Goal: Transaction & Acquisition: Purchase product/service

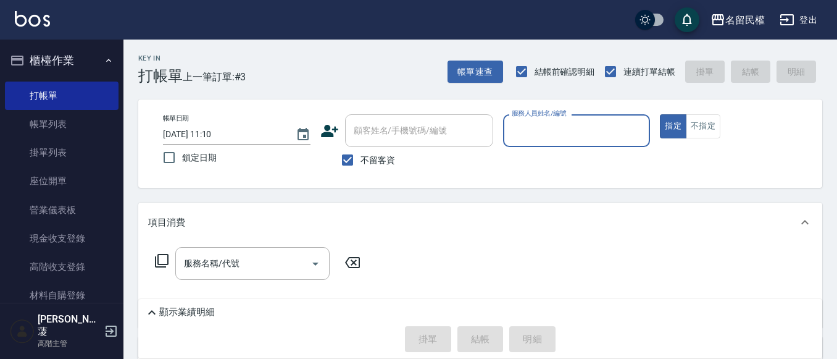
click at [660, 114] on button "指定" at bounding box center [673, 126] width 27 height 24
type button "true"
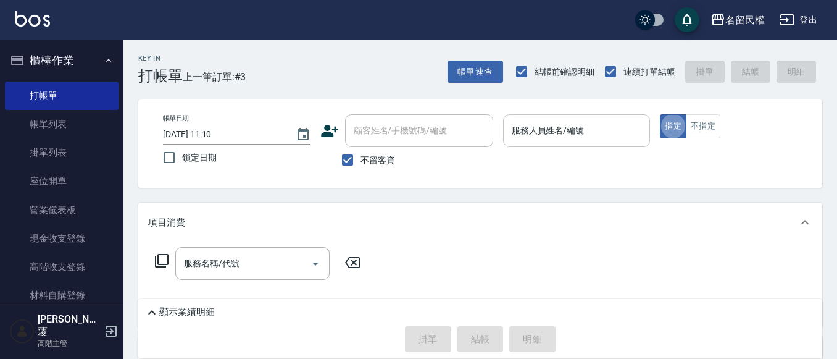
click at [562, 147] on div "服務人員姓名/編號" at bounding box center [576, 130] width 147 height 33
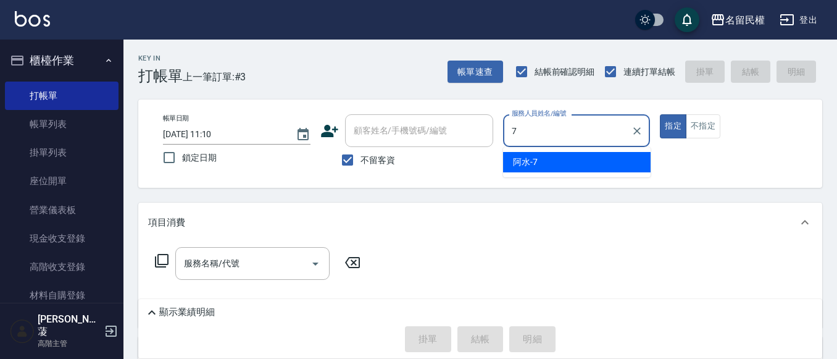
type input "阿水-7"
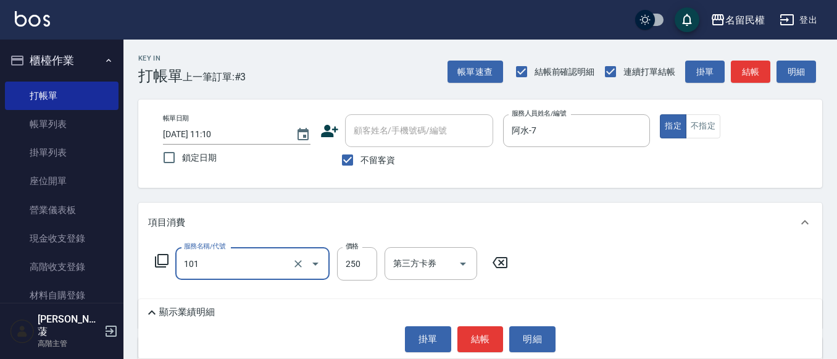
type input "不指定洗髮(101)"
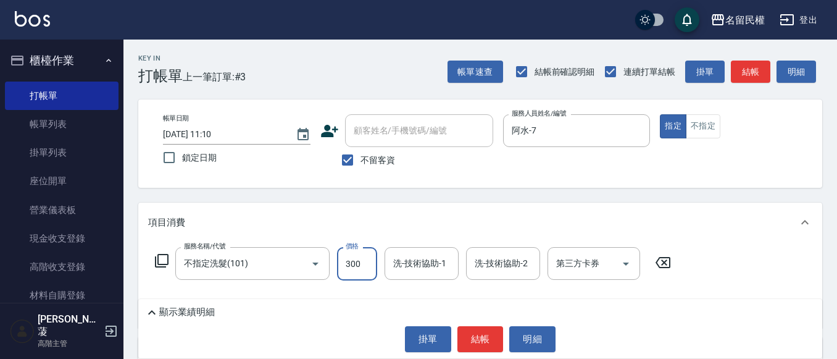
type input "300"
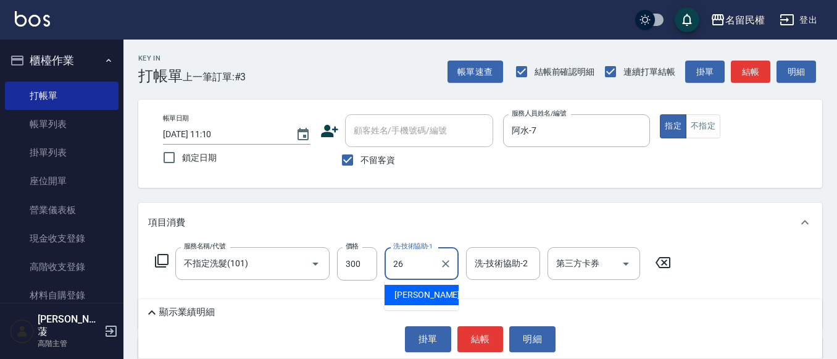
type input "沅莘-26"
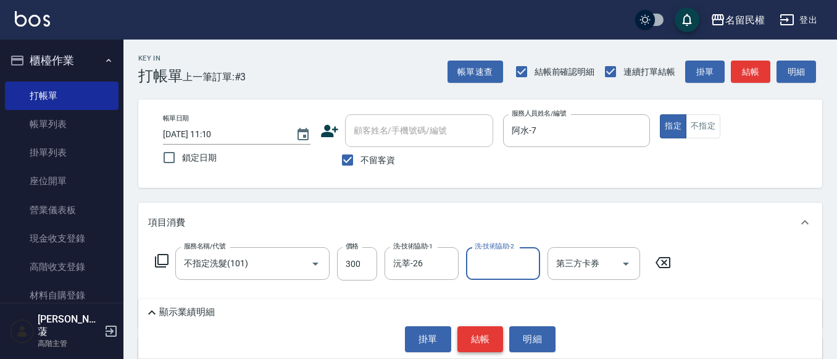
click at [490, 338] on button "結帳" at bounding box center [480, 339] width 46 height 26
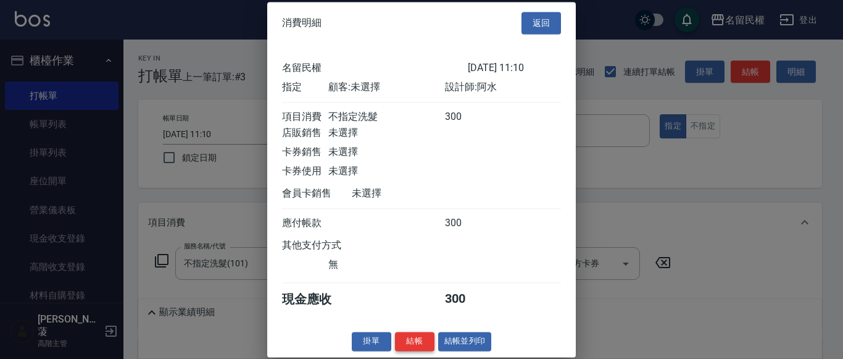
click at [403, 350] on button "結帳" at bounding box center [414, 340] width 39 height 19
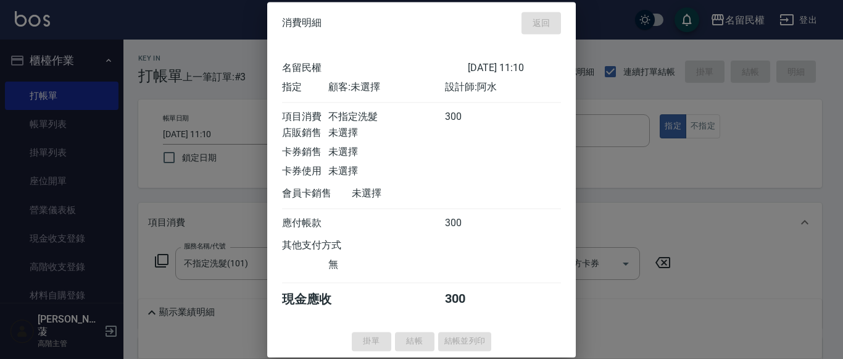
type input "[DATE] 11:58"
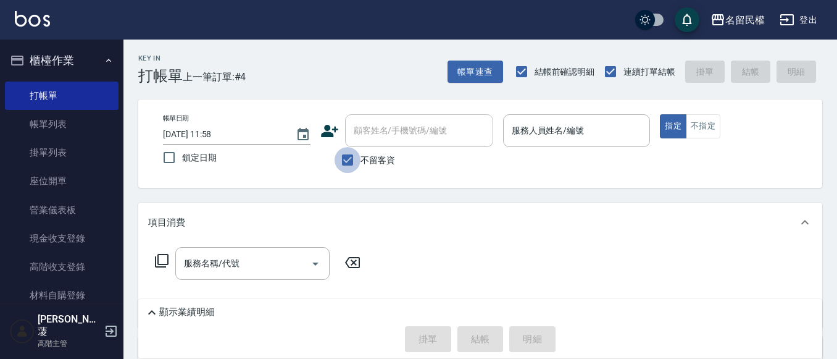
click at [350, 160] on input "不留客資" at bounding box center [347, 160] width 26 height 26
checkbox input "false"
click at [425, 119] on div "顧客姓名/手機號碼/編號" at bounding box center [419, 130] width 148 height 33
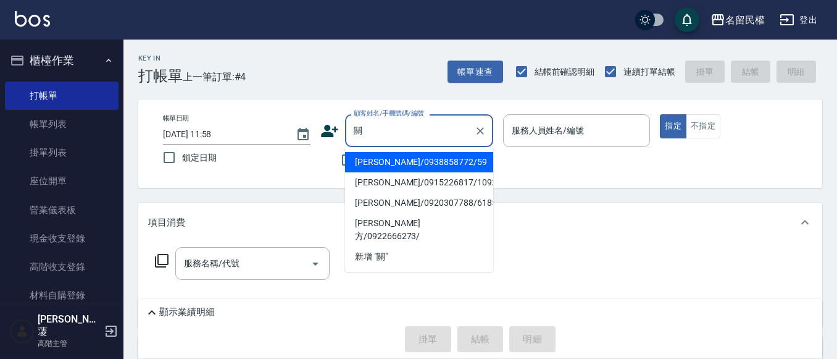
click at [405, 162] on li "[PERSON_NAME]/0938858772/59" at bounding box center [419, 162] width 148 height 20
type input "[PERSON_NAME]/0938858772/59"
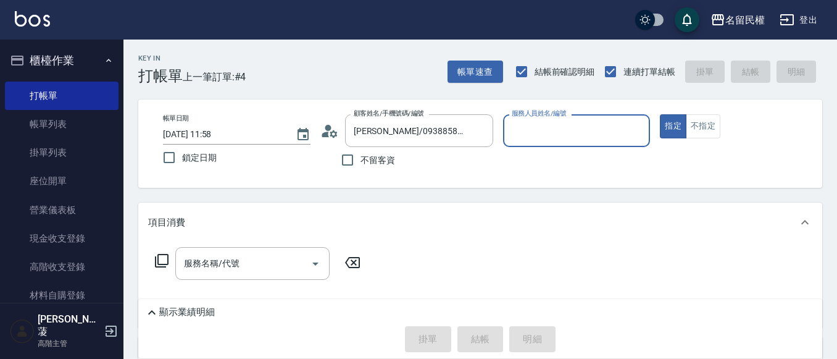
click at [570, 130] on input "服務人員姓名/編號" at bounding box center [576, 131] width 136 height 22
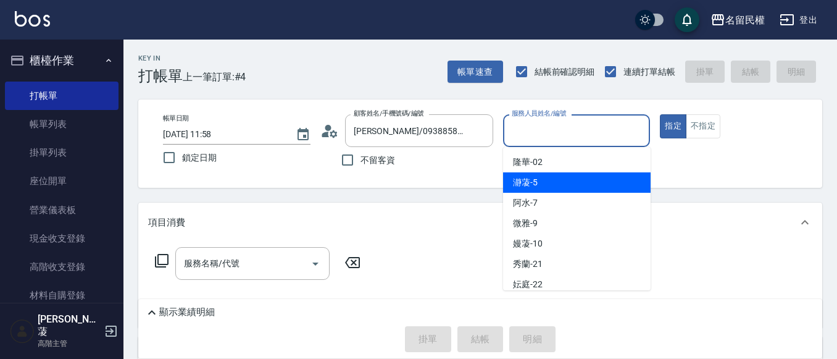
click at [536, 185] on span "瀞蓤 -5" at bounding box center [525, 182] width 25 height 13
type input "瀞蓤-5"
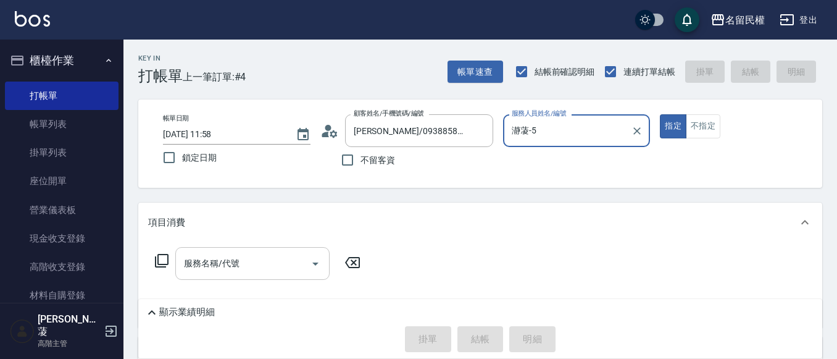
click at [205, 263] on input "服務名稱/代號" at bounding box center [243, 263] width 125 height 22
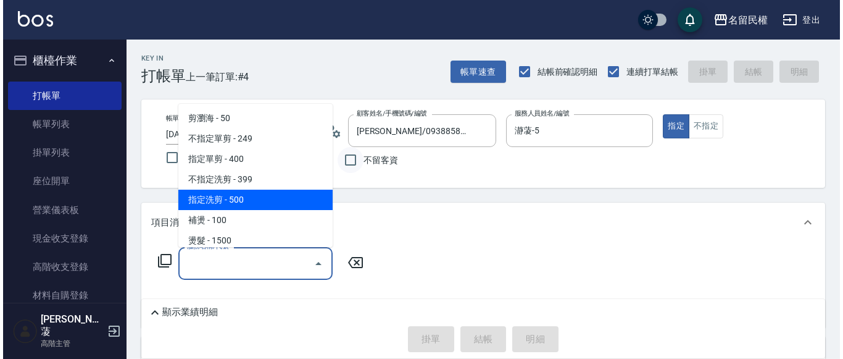
scroll to position [123, 0]
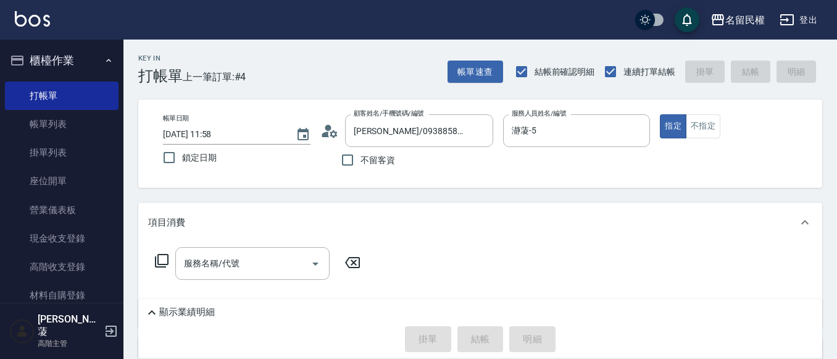
click at [397, 178] on div "帳單日期 [DATE] 11:58 鎖定日期 顧客姓名/手機號碼/編號 [PERSON_NAME]/0938858772/59 顧客姓名/手機號碼/編號 不留…" at bounding box center [480, 143] width 684 height 88
click at [322, 130] on icon at bounding box center [329, 131] width 19 height 19
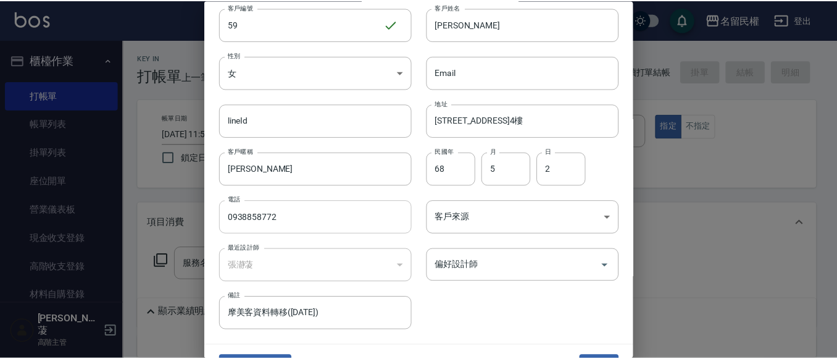
scroll to position [62, 0]
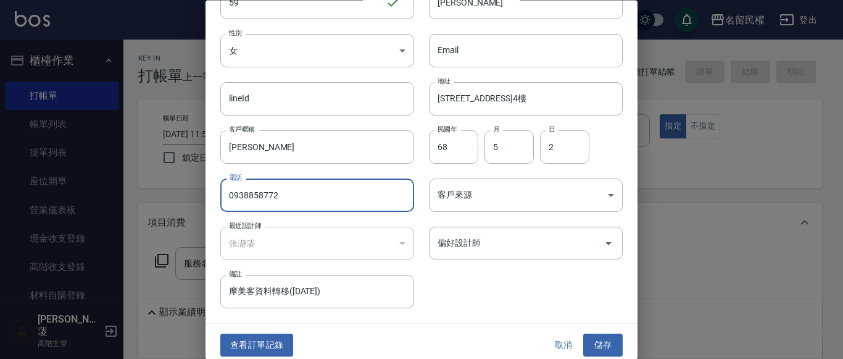
drag, startPoint x: 225, startPoint y: 193, endPoint x: 297, endPoint y: 199, distance: 72.4
click at [297, 199] on input "0938858772" at bounding box center [317, 195] width 194 height 33
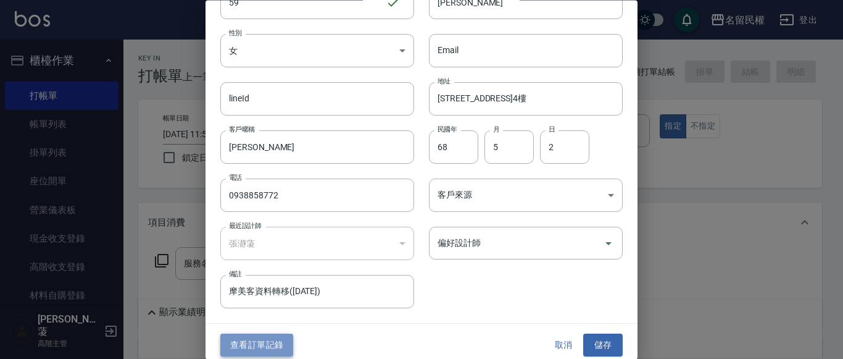
drag, startPoint x: 259, startPoint y: 344, endPoint x: 265, endPoint y: 336, distance: 10.5
click at [259, 343] on button "查看訂單記錄" at bounding box center [256, 345] width 73 height 23
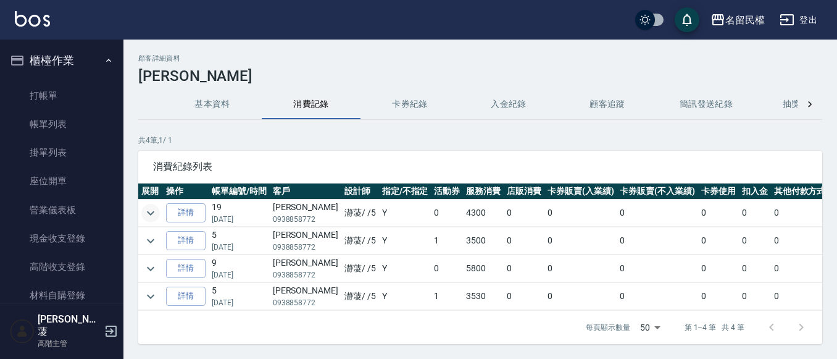
click at [147, 210] on icon "expand row" at bounding box center [150, 212] width 15 height 15
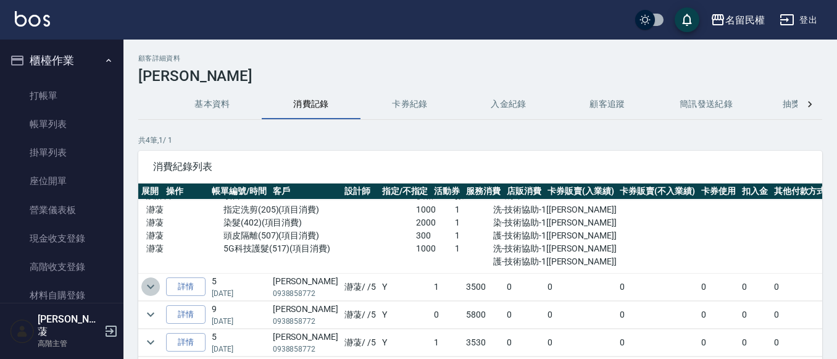
click at [149, 284] on icon "expand row" at bounding box center [150, 286] width 7 height 4
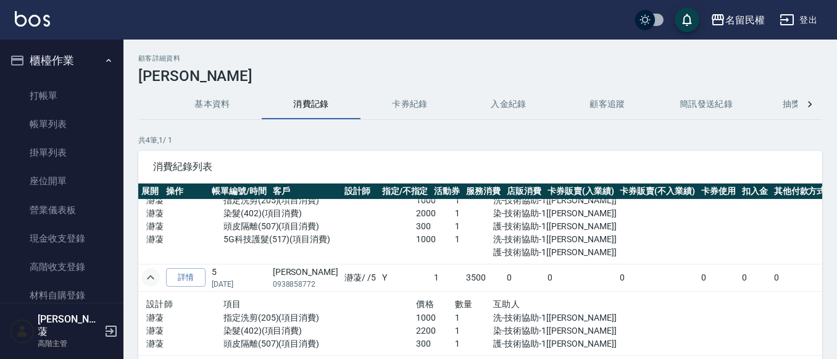
scroll to position [115, 0]
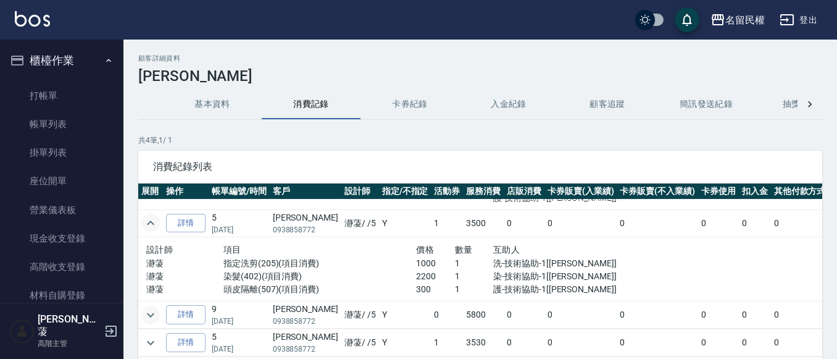
click at [154, 315] on button "expand row" at bounding box center [150, 314] width 19 height 19
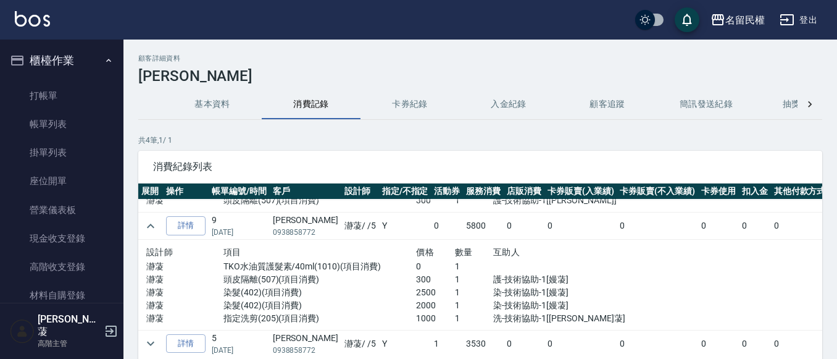
scroll to position [207, 0]
click at [154, 334] on icon "expand row" at bounding box center [150, 341] width 15 height 15
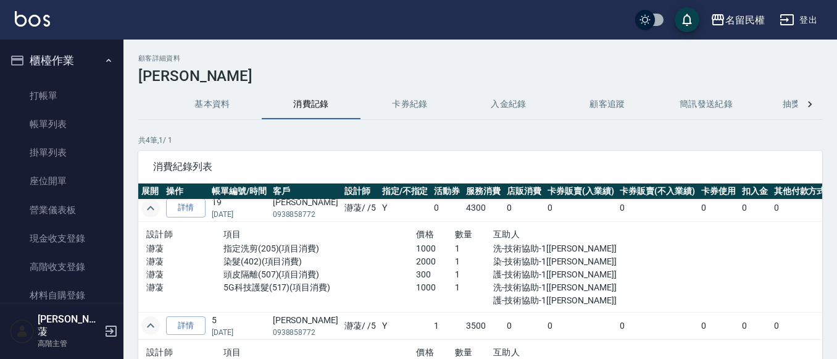
scroll to position [0, 0]
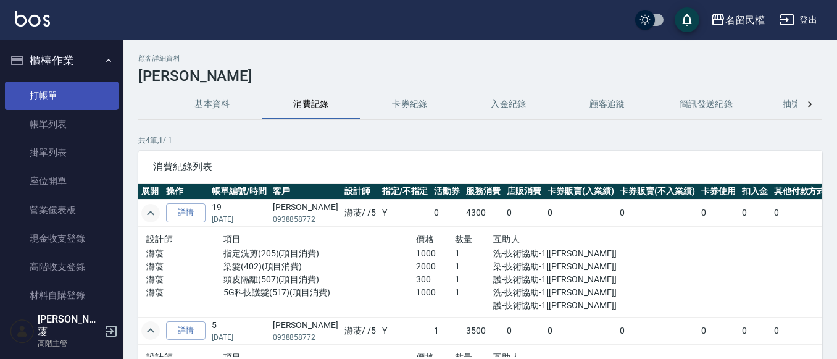
click at [57, 93] on link "打帳單" at bounding box center [62, 95] width 114 height 28
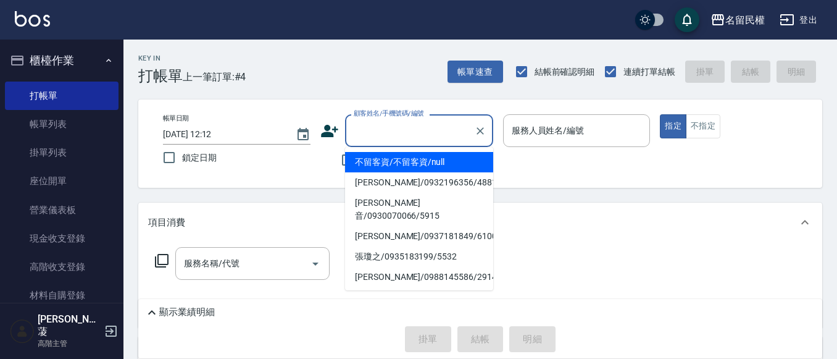
click at [417, 132] on input "顧客姓名/手機號碼/編號" at bounding box center [410, 131] width 118 height 22
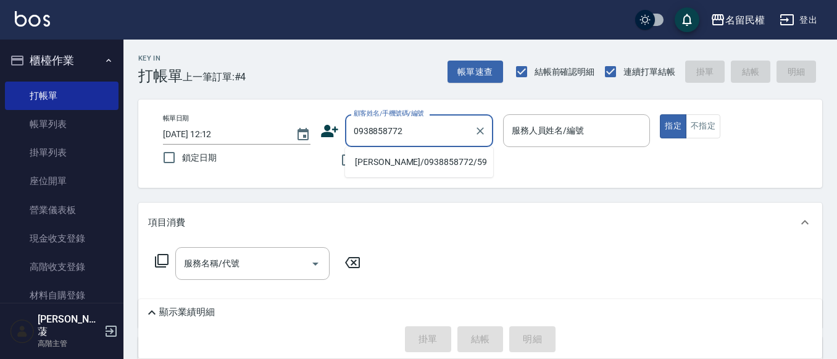
click at [406, 164] on li "[PERSON_NAME]/0938858772/59" at bounding box center [419, 162] width 148 height 20
type input "[PERSON_NAME]/0938858772/59"
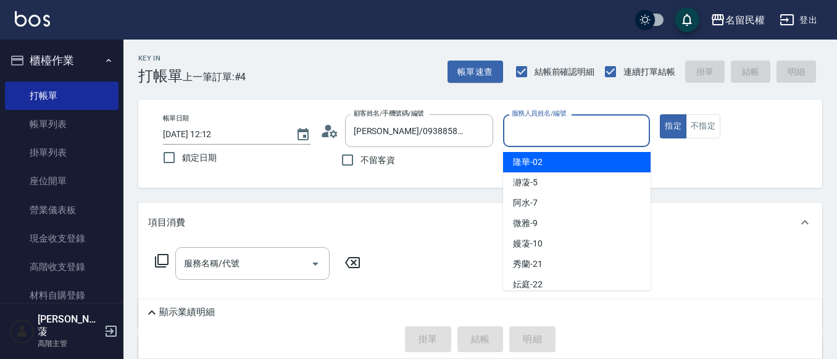
click at [551, 135] on input "服務人員姓名/編號" at bounding box center [576, 131] width 136 height 22
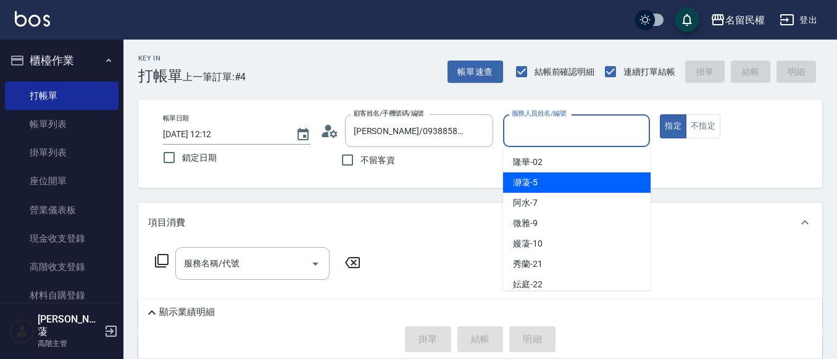
click at [529, 180] on span "瀞蓤 -5" at bounding box center [525, 182] width 25 height 13
type input "瀞蓤-5"
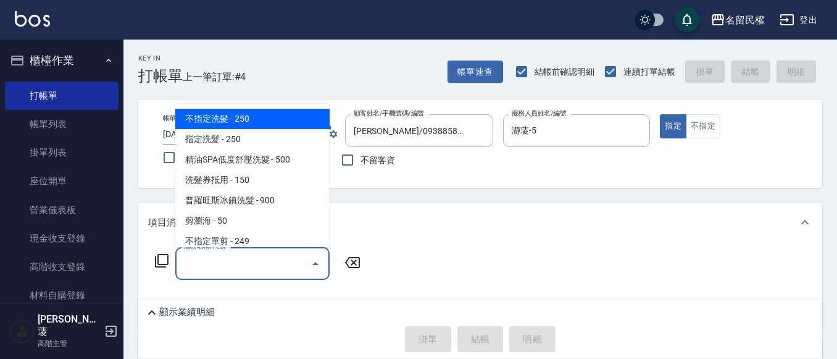
click at [251, 267] on input "服務名稱/代號" at bounding box center [243, 263] width 125 height 22
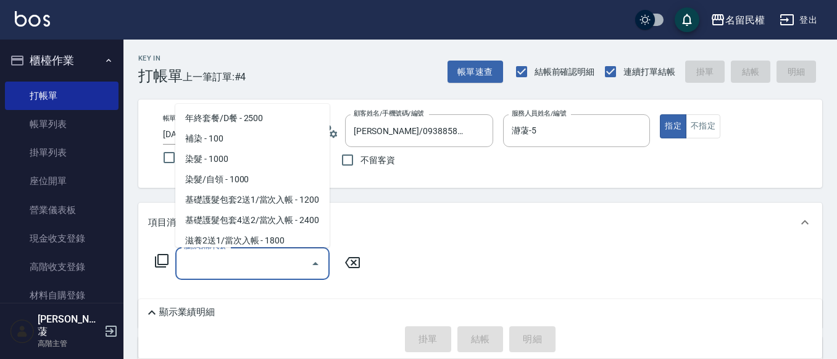
scroll to position [309, 0]
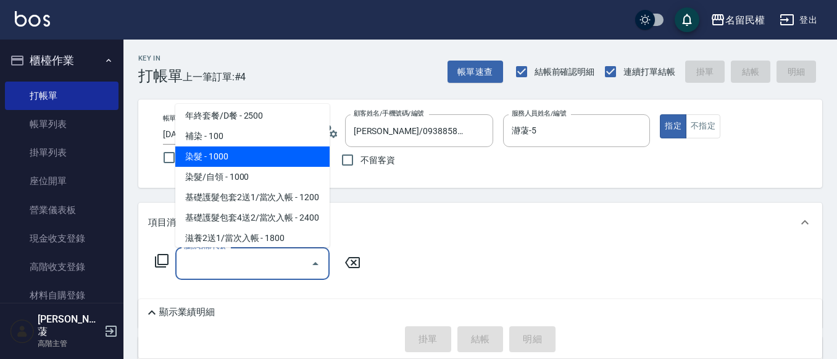
click at [218, 160] on span "染髮 - 1000" at bounding box center [252, 156] width 154 height 20
type input "染髮(402)"
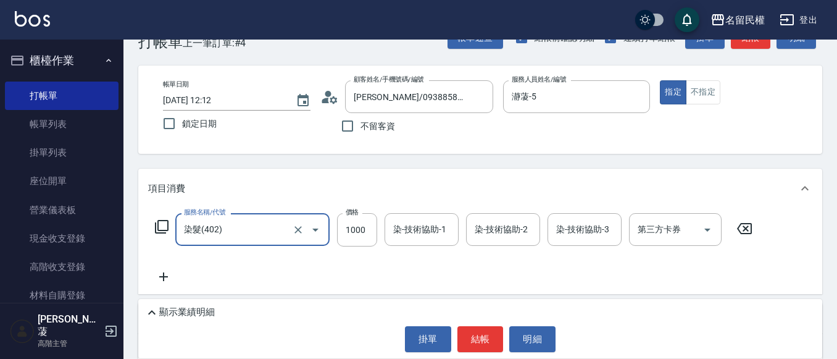
scroll to position [62, 0]
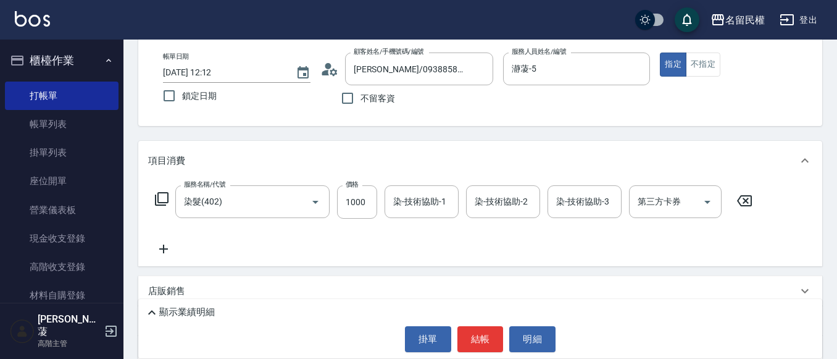
click at [162, 246] on icon at bounding box center [163, 248] width 31 height 15
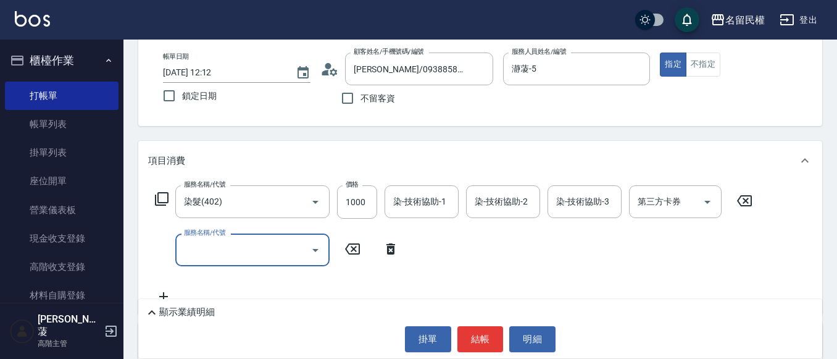
click at [213, 252] on input "服務名稱/代號" at bounding box center [243, 250] width 125 height 22
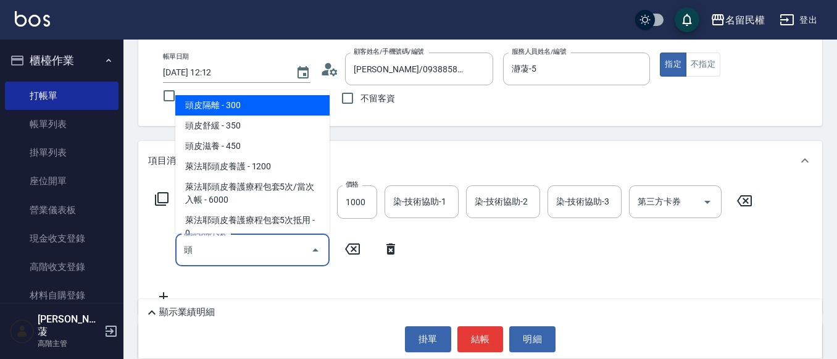
click at [201, 104] on span "頭皮隔離 - 300" at bounding box center [252, 105] width 154 height 20
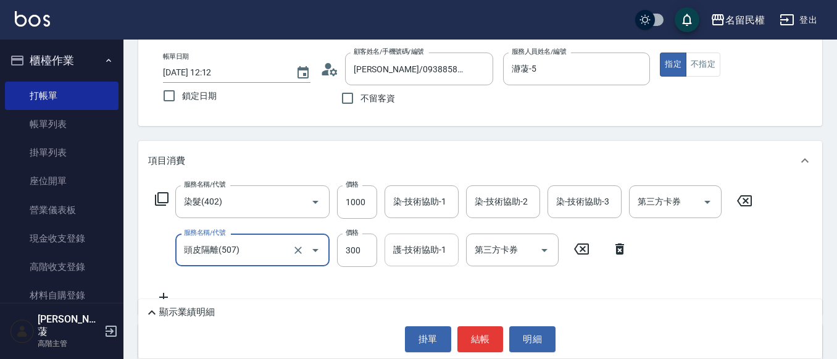
type input "頭皮隔離(507)"
click at [423, 257] on input "護-技術協助-1" at bounding box center [421, 250] width 63 height 22
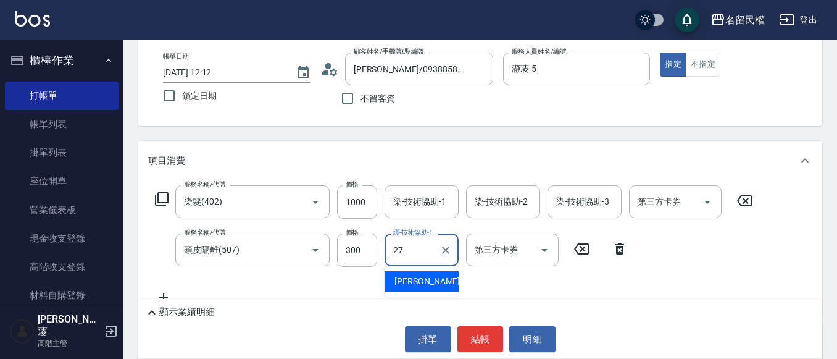
type input "[PERSON_NAME]-27"
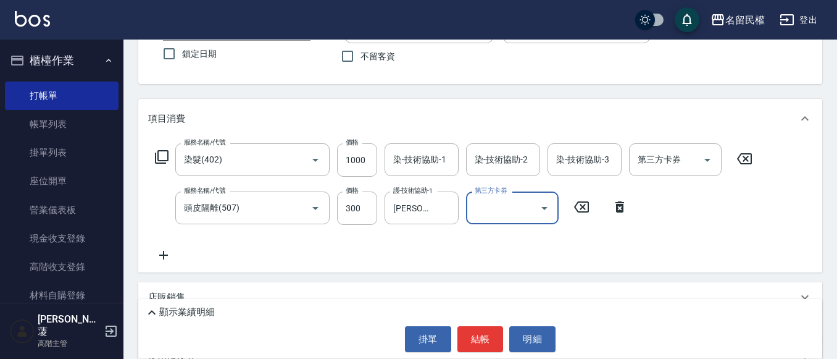
scroll to position [123, 0]
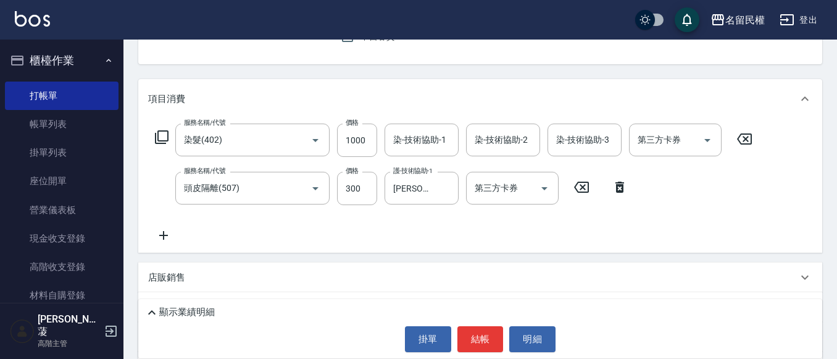
click at [156, 233] on icon at bounding box center [163, 235] width 31 height 15
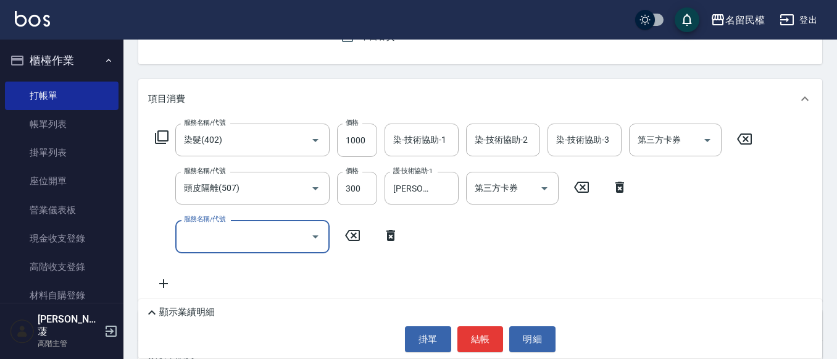
drag, startPoint x: 210, startPoint y: 245, endPoint x: 213, endPoint y: 224, distance: 21.2
click at [210, 242] on input "服務名稱/代號" at bounding box center [243, 236] width 125 height 22
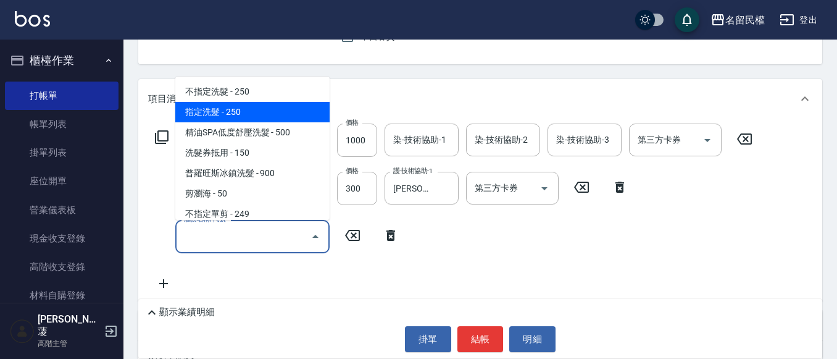
click at [207, 106] on span "指定洗髮 - 250" at bounding box center [252, 112] width 154 height 20
type input "指定洗髮(102)"
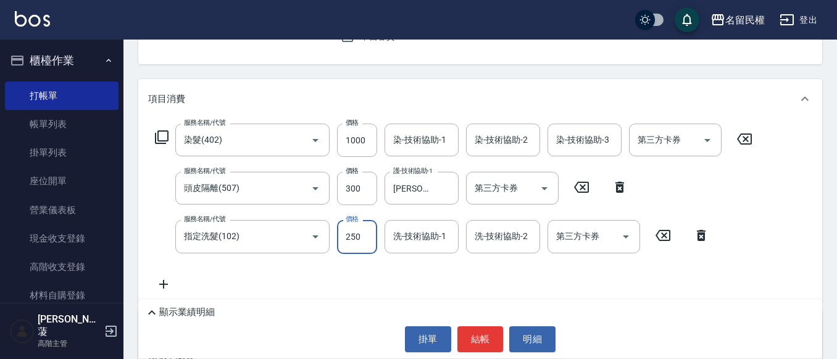
click at [372, 238] on input "250" at bounding box center [357, 236] width 40 height 33
type input "300"
click at [412, 239] on input "洗-技術協助-1" at bounding box center [421, 236] width 63 height 22
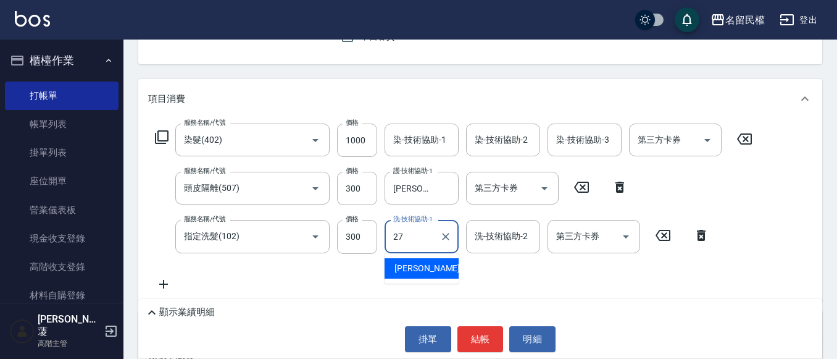
type input "[PERSON_NAME]-27"
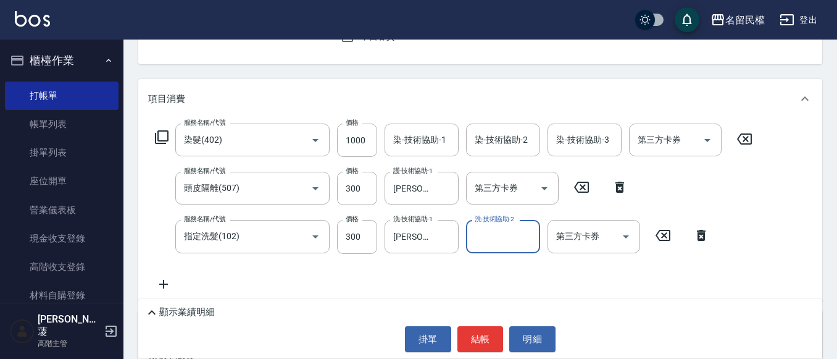
click at [390, 267] on div "服務名稱/代號 染髮(402) 服務名稱/代號 價格 1000 價格 染-技術協助-1 染-技術協助-1 染-技術協助-2 染-技術協助-2 染-技術協助-3…" at bounding box center [454, 206] width 612 height 167
click at [431, 146] on input "染-技術協助-1" at bounding box center [421, 140] width 63 height 22
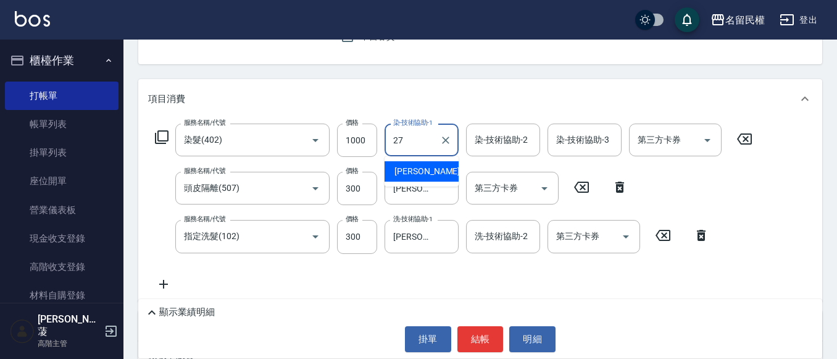
type input "[PERSON_NAME]-27"
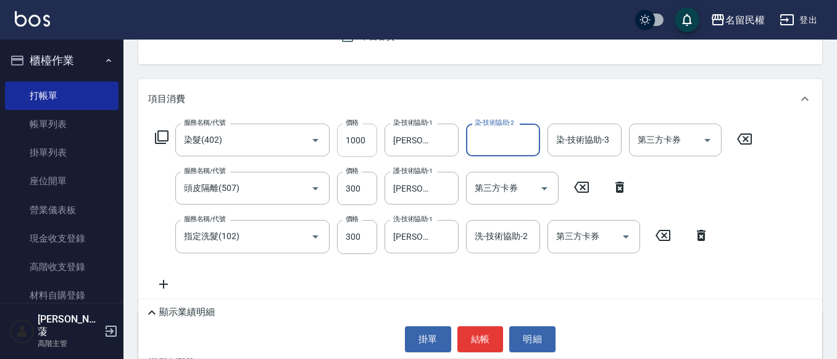
click at [355, 140] on input "1000" at bounding box center [357, 139] width 40 height 33
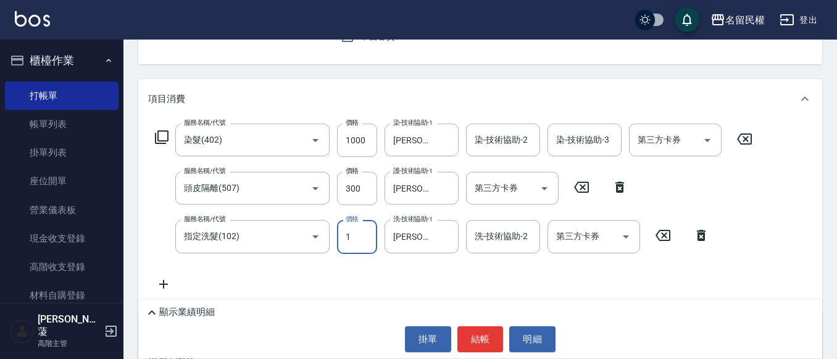
click at [364, 238] on input "1" at bounding box center [357, 236] width 40 height 33
drag, startPoint x: 363, startPoint y: 237, endPoint x: 326, endPoint y: 241, distance: 36.7
click at [326, 241] on div "服務名稱/代號 指定洗髮(102) 服務名稱/代號 價格 0 價格 洗-技術協助-1 [PERSON_NAME]-27 洗-技術協助-1 洗-技術協助-2 洗…" at bounding box center [432, 236] width 568 height 33
type input "300"
click at [360, 146] on input "1000" at bounding box center [357, 139] width 40 height 33
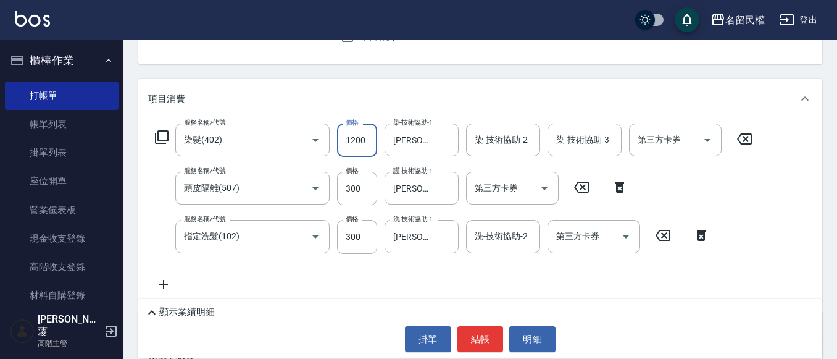
type input "1200"
click at [389, 81] on div "項目消費" at bounding box center [480, 98] width 684 height 39
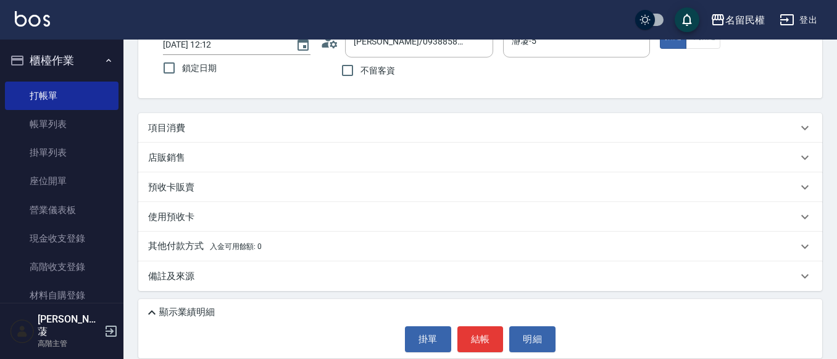
click at [349, 126] on div "項目消費" at bounding box center [472, 128] width 649 height 13
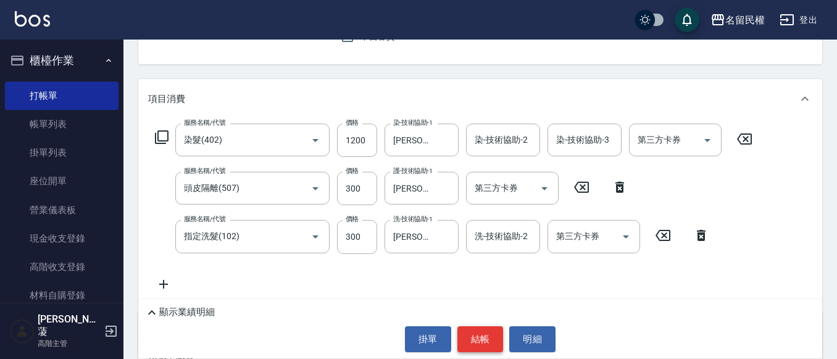
click at [488, 339] on button "結帳" at bounding box center [480, 339] width 46 height 26
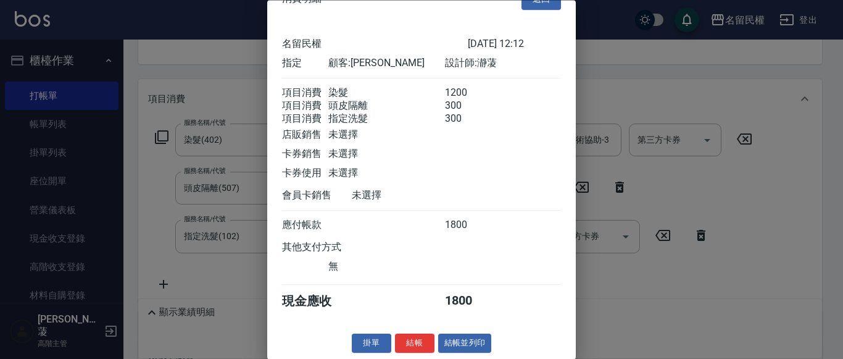
scroll to position [46, 0]
click at [409, 343] on button "結帳" at bounding box center [414, 343] width 39 height 19
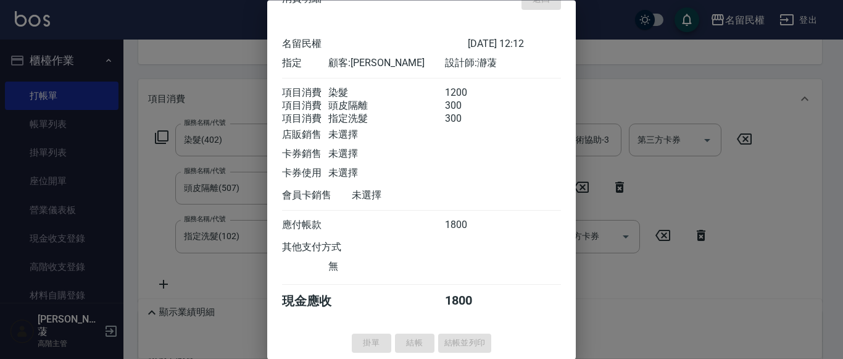
type input "[DATE] 12:13"
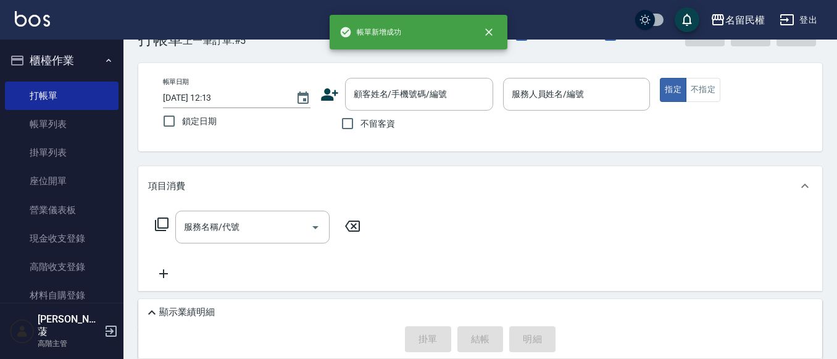
scroll to position [0, 0]
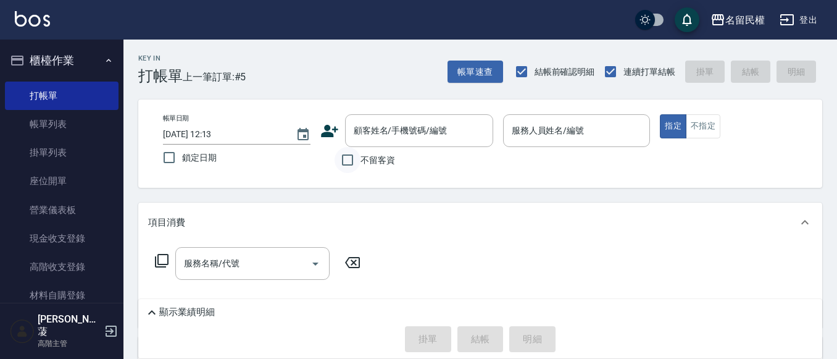
click at [357, 157] on input "不留客資" at bounding box center [347, 160] width 26 height 26
checkbox input "true"
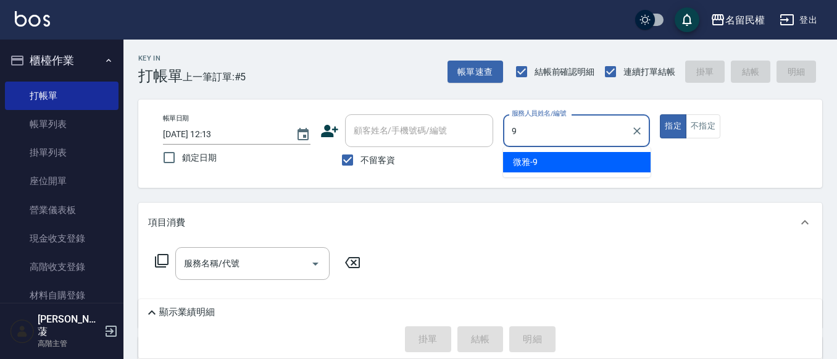
type input "微雅-9"
type button "true"
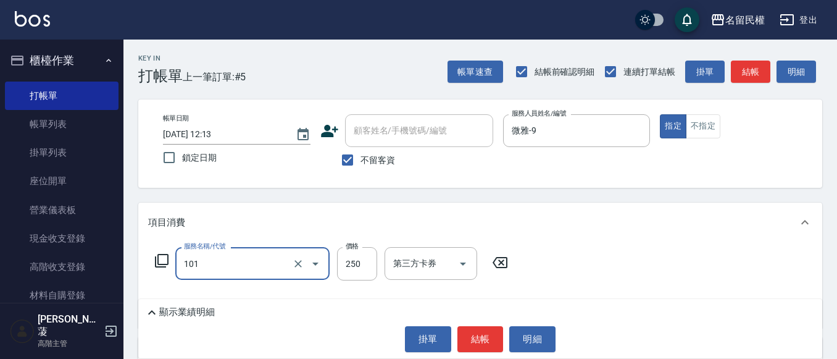
type input "不指定洗髮(101)"
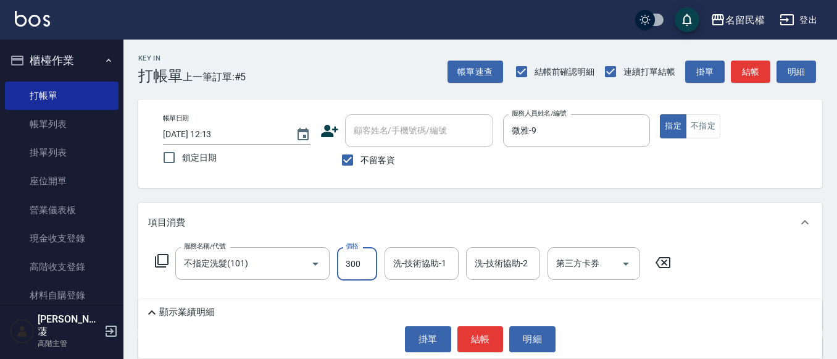
type input "300"
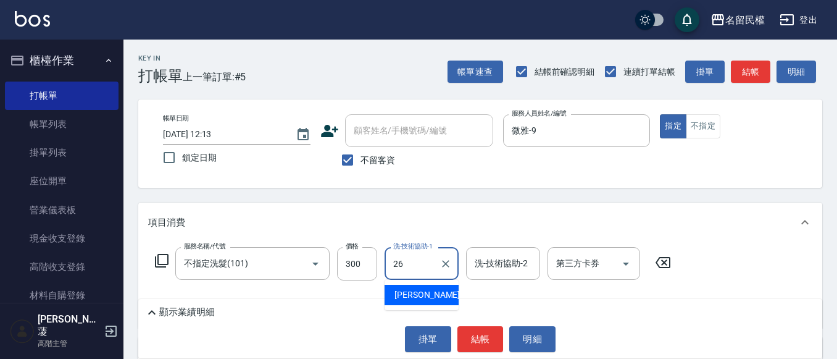
type input "沅莘-26"
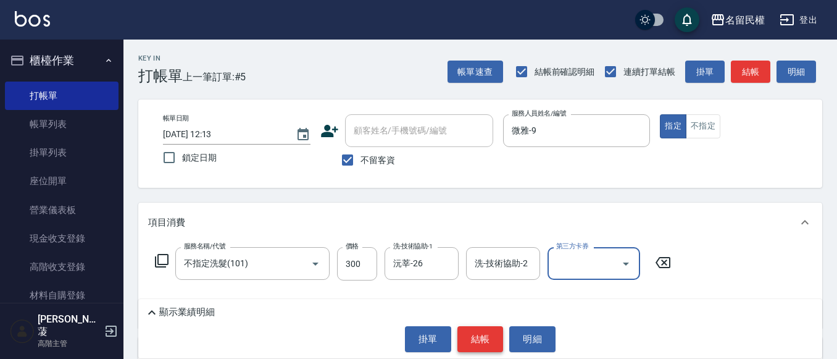
click at [484, 342] on button "結帳" at bounding box center [480, 339] width 46 height 26
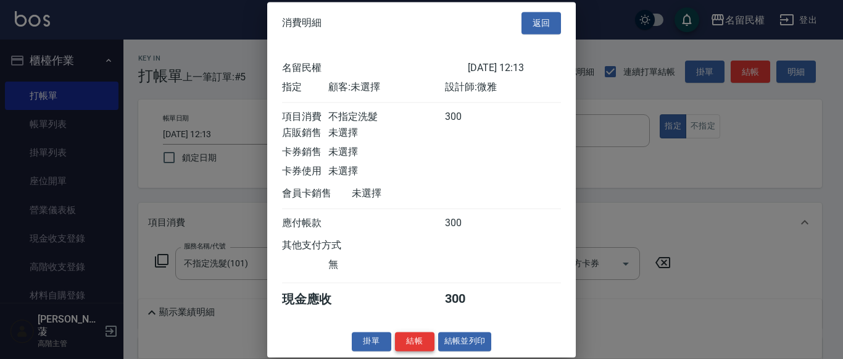
click at [420, 351] on button "結帳" at bounding box center [414, 340] width 39 height 19
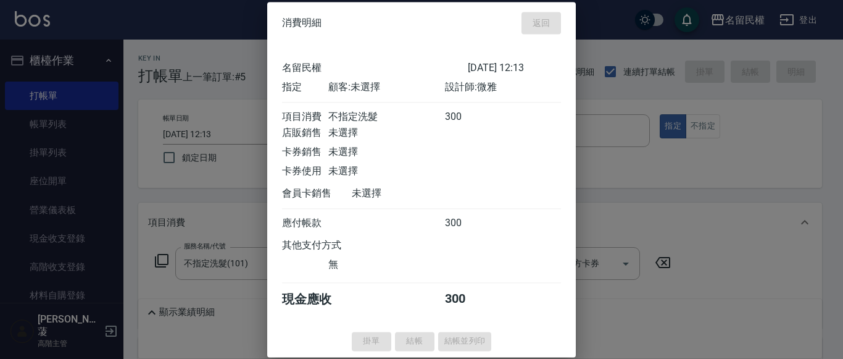
type input "[DATE] 12:28"
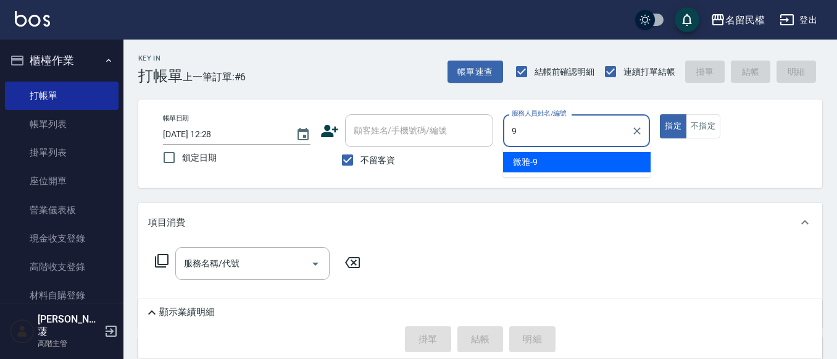
type input "微雅-9"
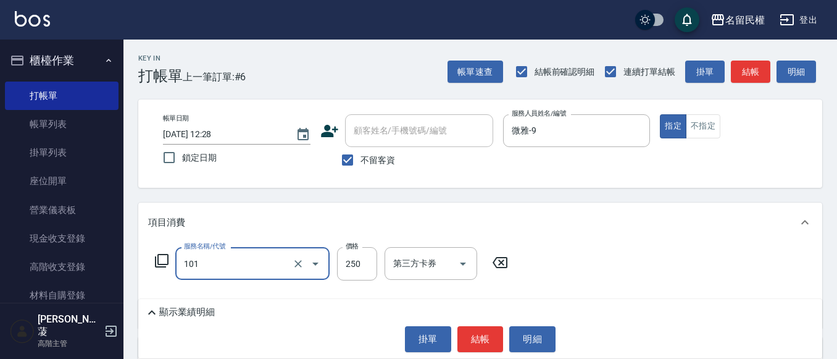
type input "不指定洗髮(101)"
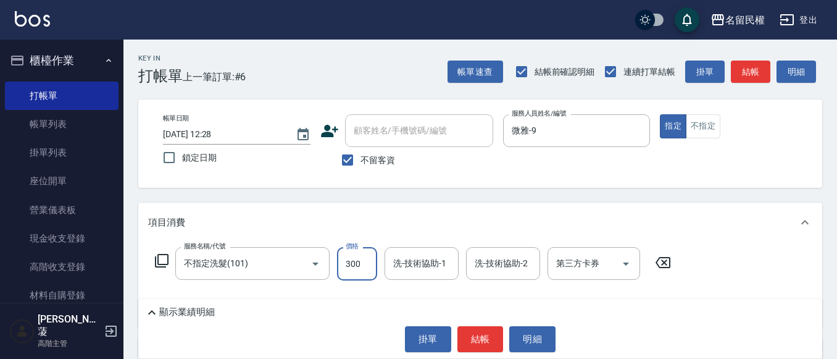
type input "300"
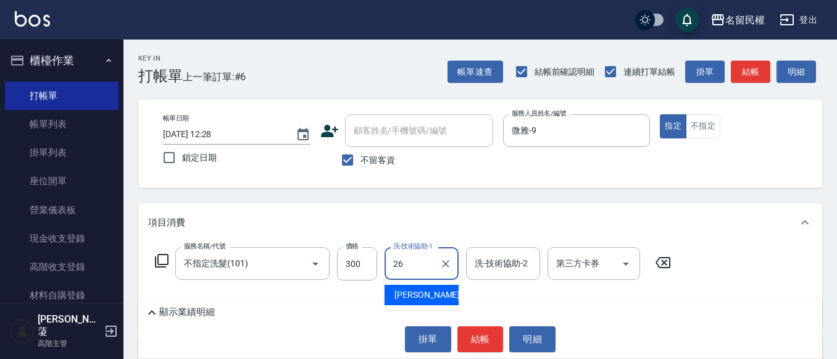
type input "沅莘-26"
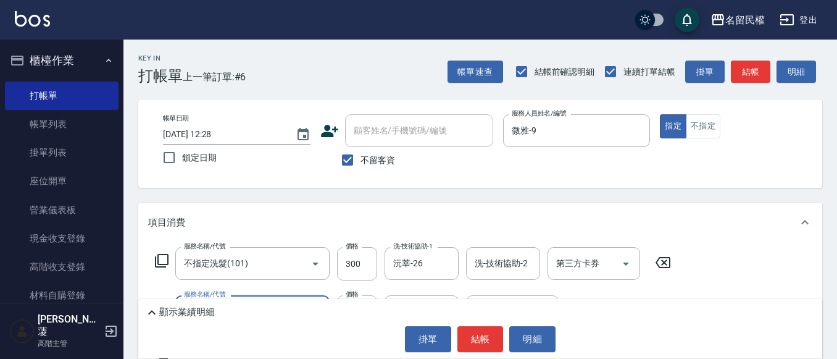
type input "[PERSON_NAME](701)"
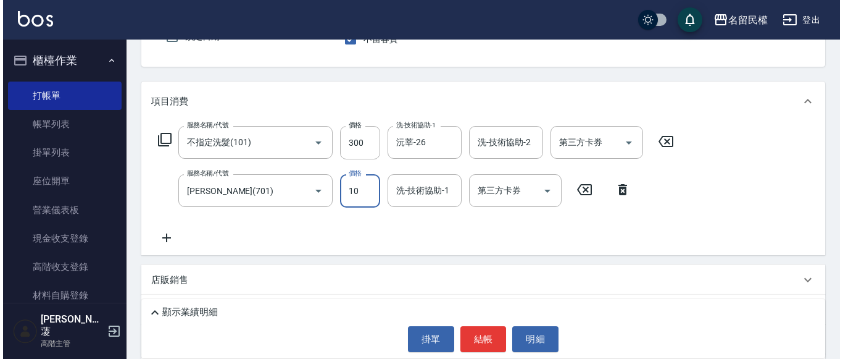
scroll to position [123, 0]
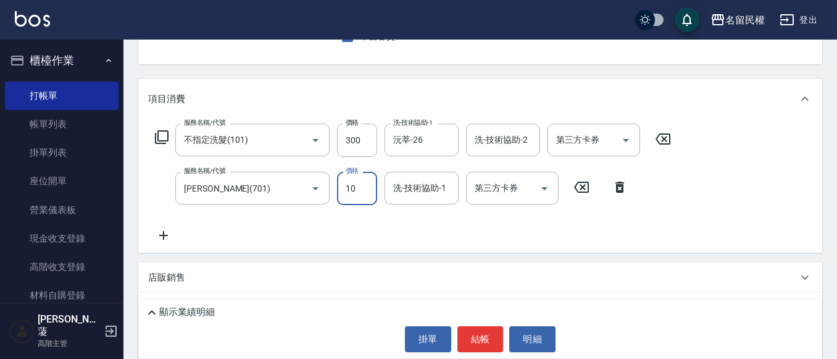
click at [623, 189] on icon at bounding box center [619, 186] width 9 height 11
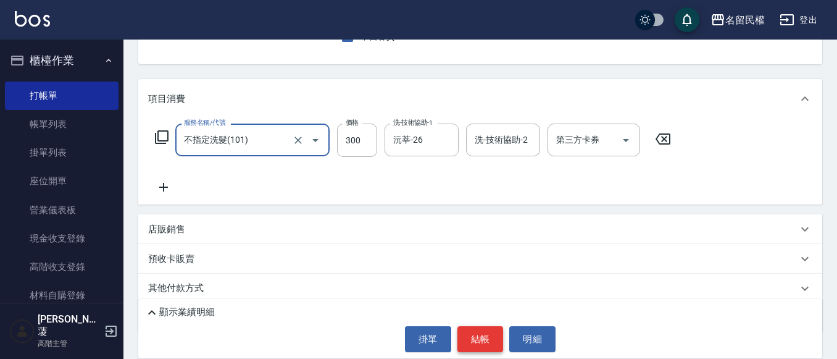
click at [483, 347] on button "結帳" at bounding box center [480, 339] width 46 height 26
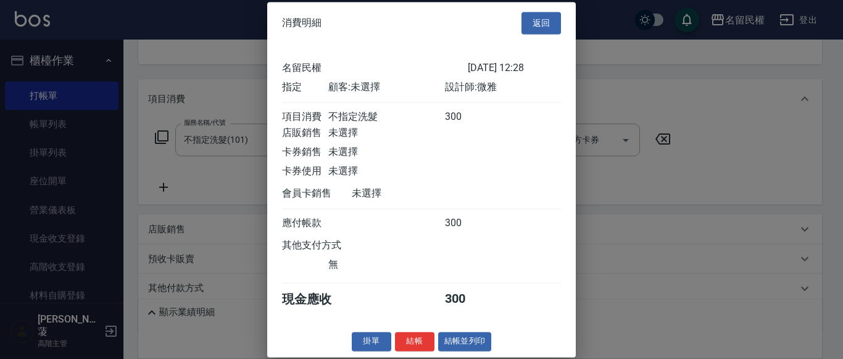
click at [420, 349] on div "消費明細 返回 名留民權 [DATE] 12:28 指定 顧客: 未選擇 設計師: 微雅 項目消費 不指定洗髮 300 店販銷售 未選擇 卡券銷售 未選擇 卡…" at bounding box center [421, 179] width 309 height 355
click at [419, 351] on button "結帳" at bounding box center [414, 340] width 39 height 19
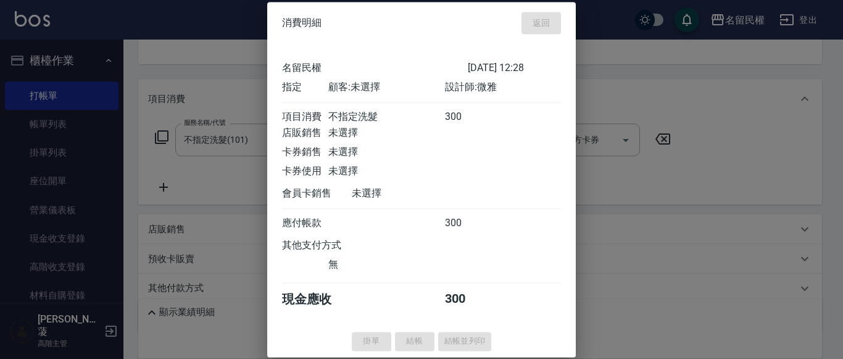
type input "[DATE] 12:40"
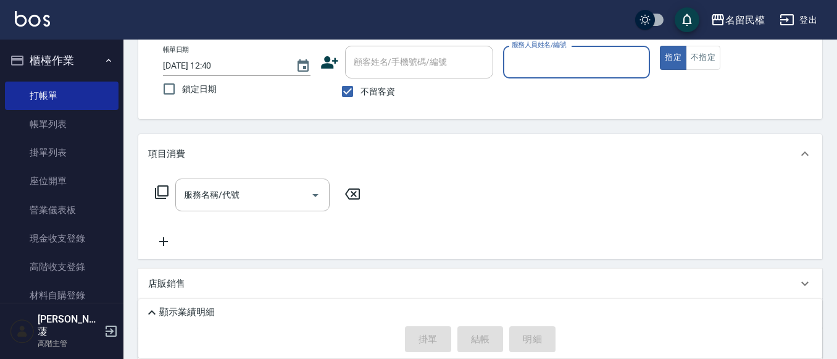
scroll to position [0, 0]
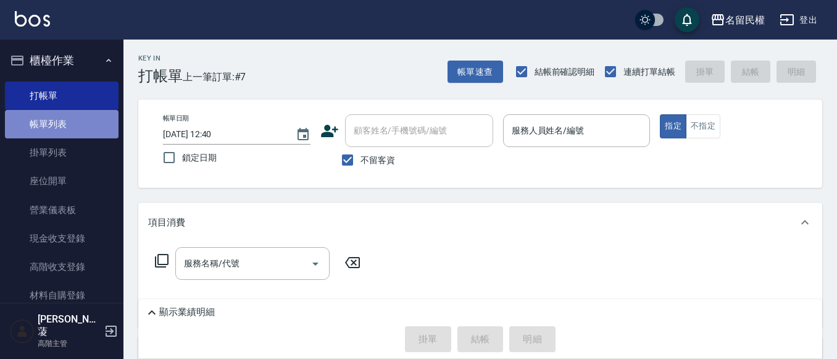
click at [74, 113] on link "帳單列表" at bounding box center [62, 124] width 114 height 28
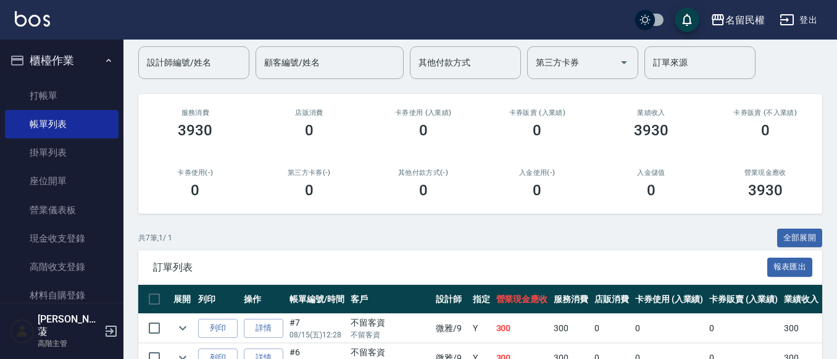
scroll to position [185, 0]
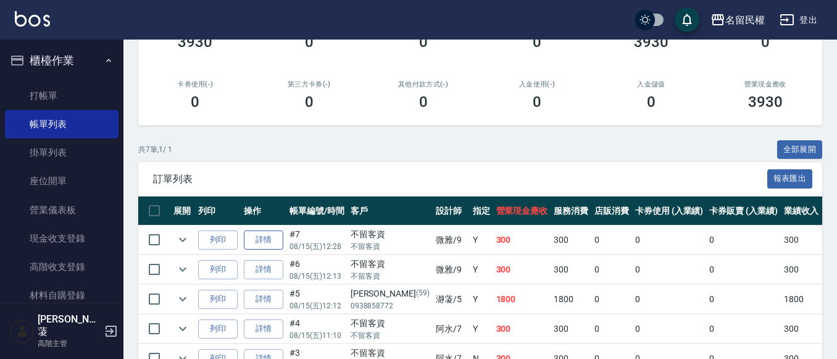
click at [273, 247] on td "詳情" at bounding box center [264, 239] width 46 height 29
click at [273, 245] on link "詳情" at bounding box center [263, 239] width 39 height 19
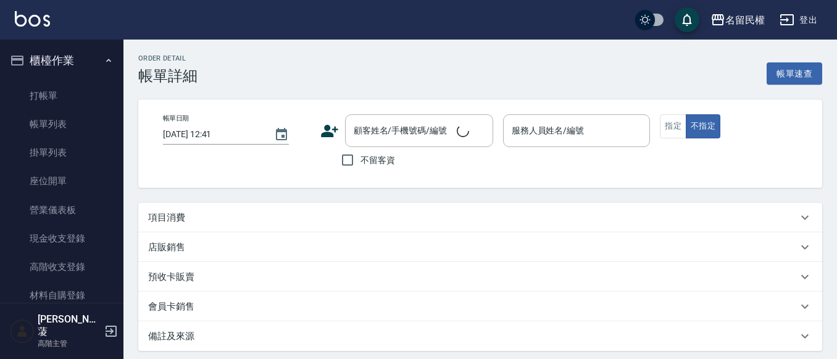
type input "[DATE] 12:28"
checkbox input "true"
type input "微雅-9"
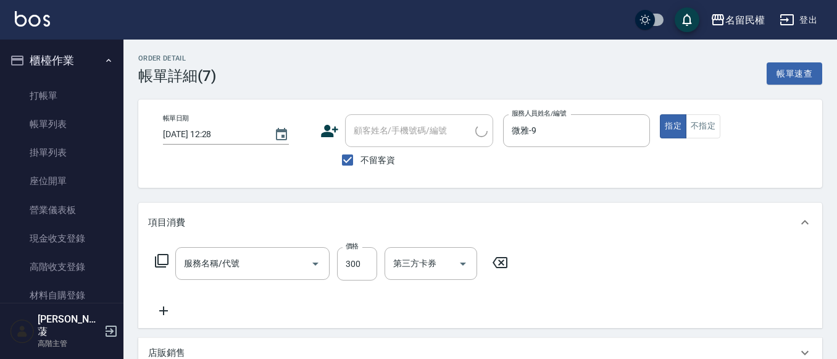
type input "不指定洗髮(101)"
click at [642, 132] on icon "Clear" at bounding box center [637, 131] width 12 height 12
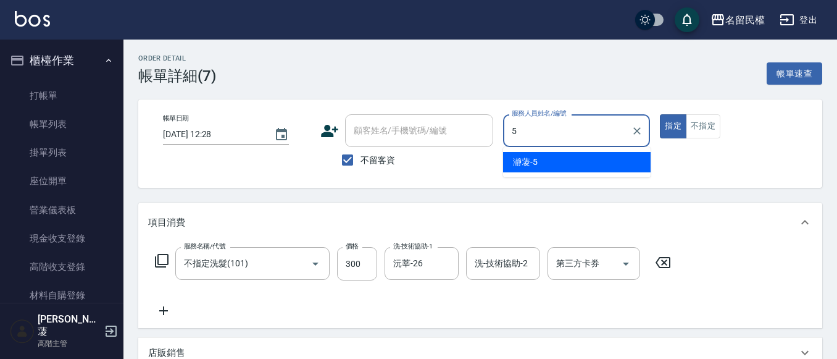
type input "瀞蓤-5"
type button "true"
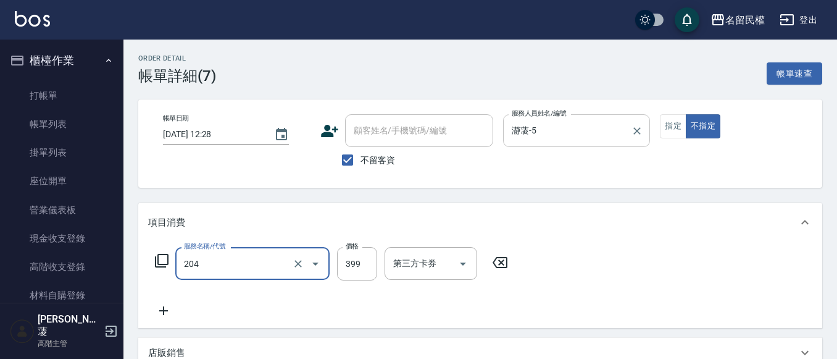
type input "不指定洗剪(204)"
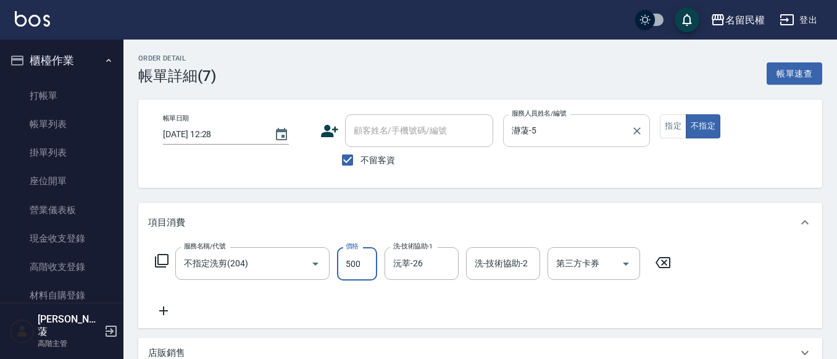
type input "500"
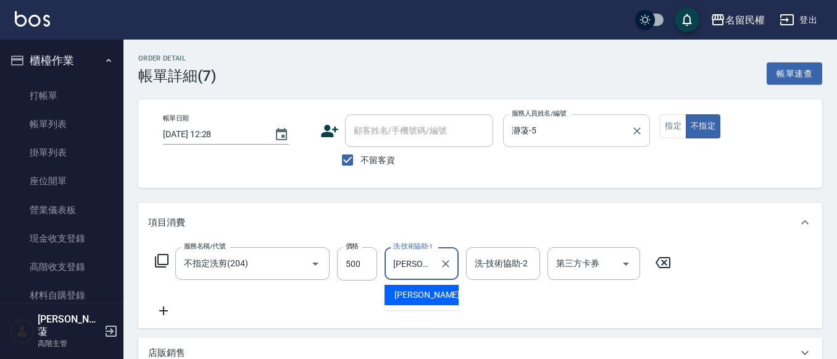
type input "沅"
type input "瀞蓤-5"
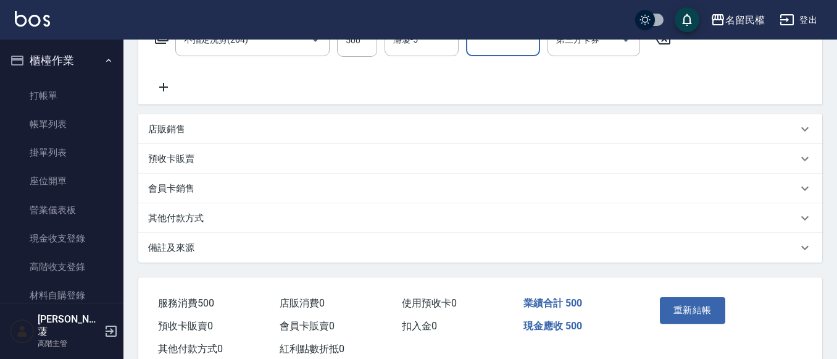
scroll to position [260, 0]
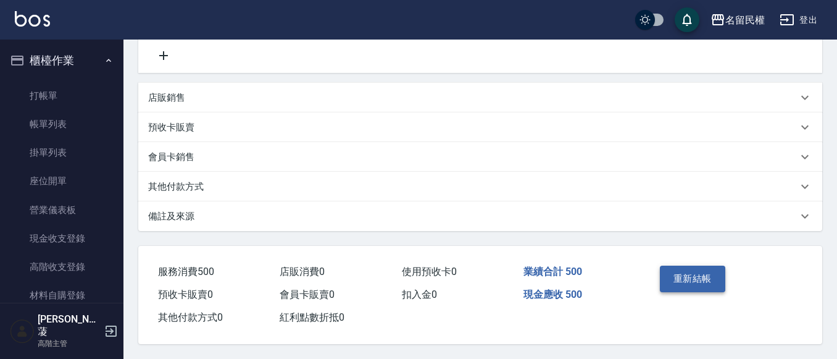
click at [690, 283] on button "重新結帳" at bounding box center [692, 278] width 65 height 26
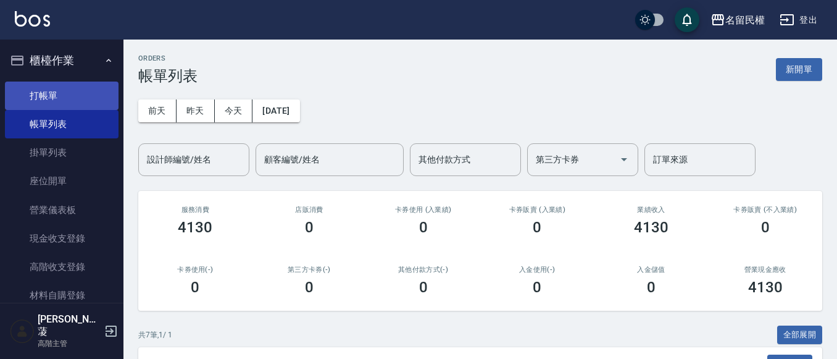
click at [61, 89] on link "打帳單" at bounding box center [62, 95] width 114 height 28
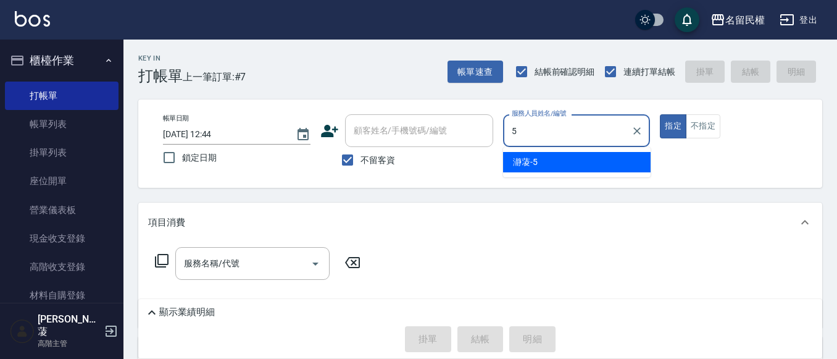
type input "瀞蓤-5"
type button "true"
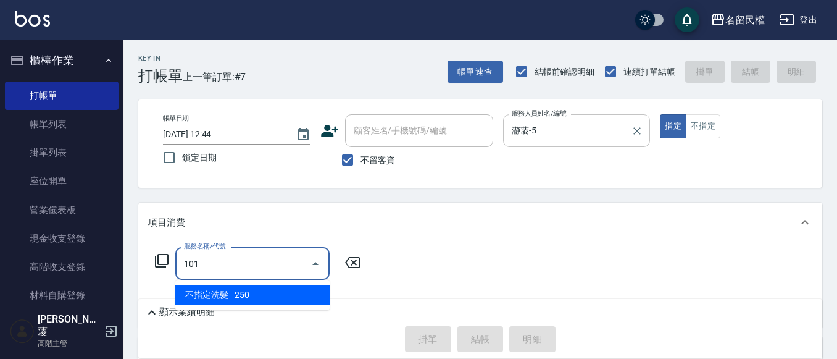
type input "不指定洗髮(101)"
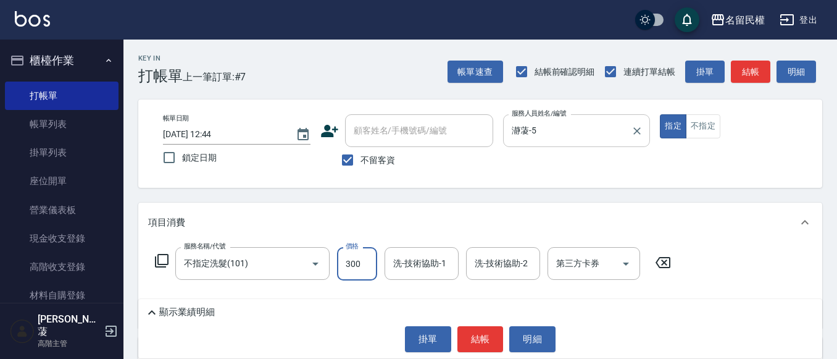
type input "300"
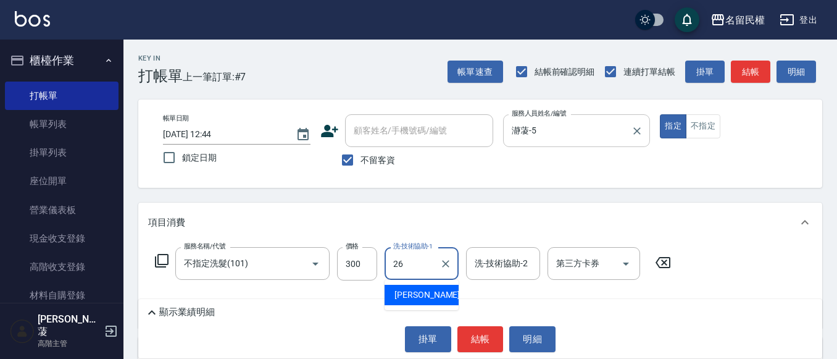
type input "沅莘-26"
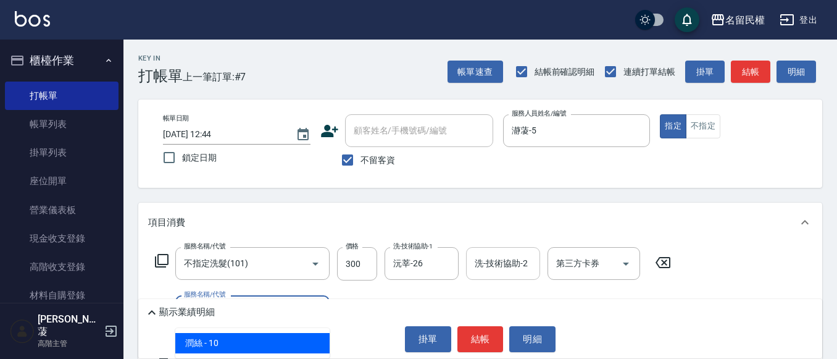
type input "[PERSON_NAME](701)"
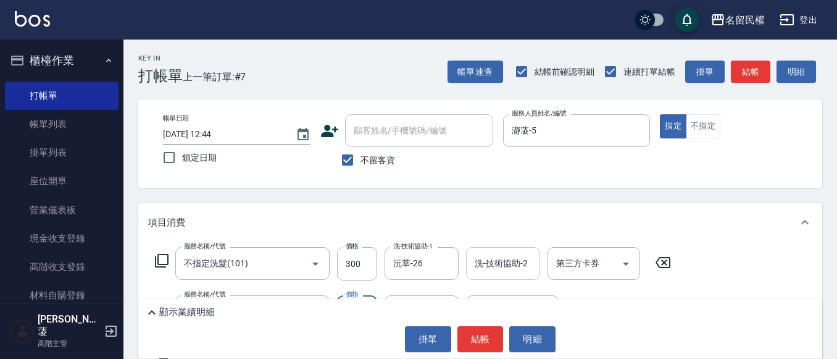
type input "30"
type input "沅莘-26"
click at [458, 338] on button "結帳" at bounding box center [480, 339] width 46 height 26
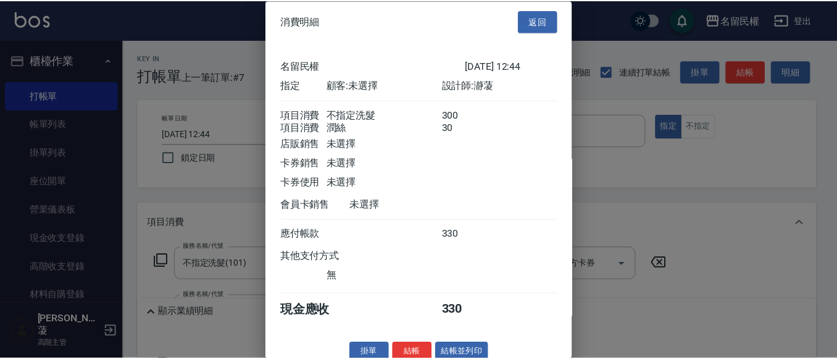
scroll to position [31, 0]
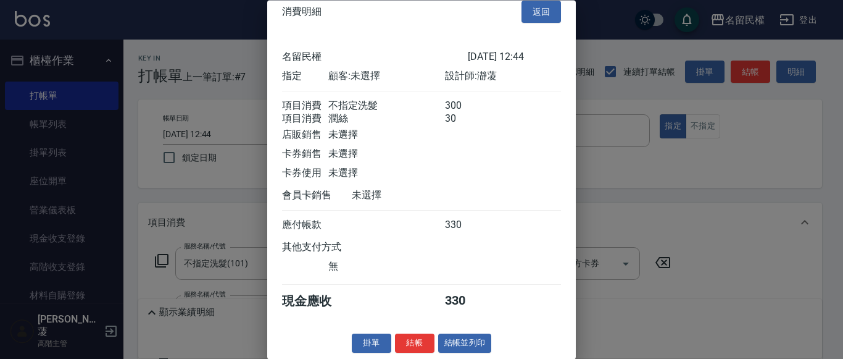
click at [418, 342] on button "結帳" at bounding box center [414, 343] width 39 height 19
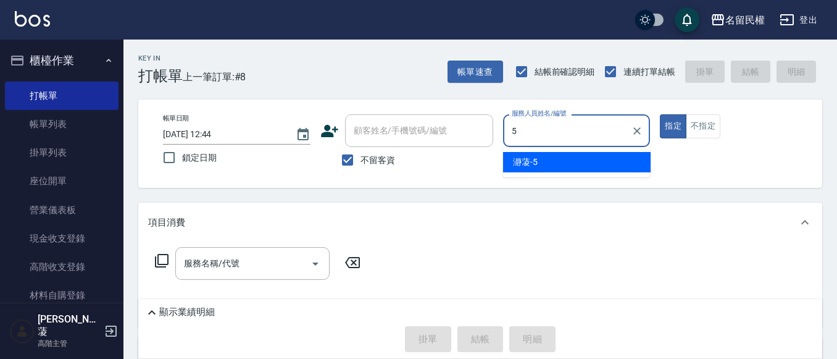
type input "瀞蓤-5"
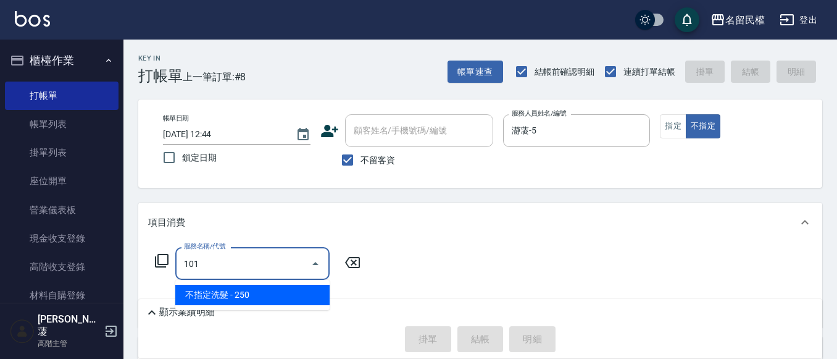
type input "不指定洗髮(101)"
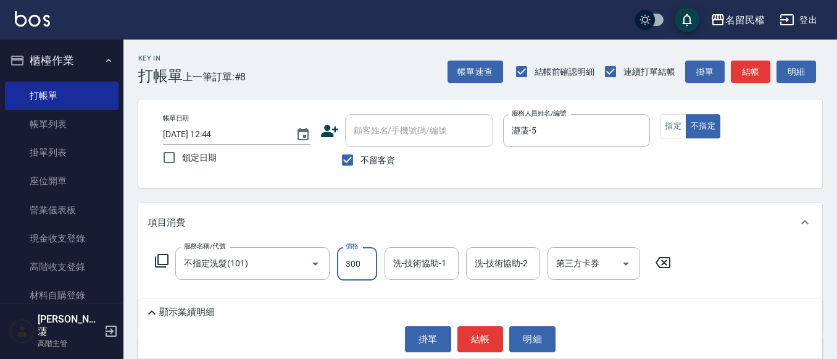
type input "300"
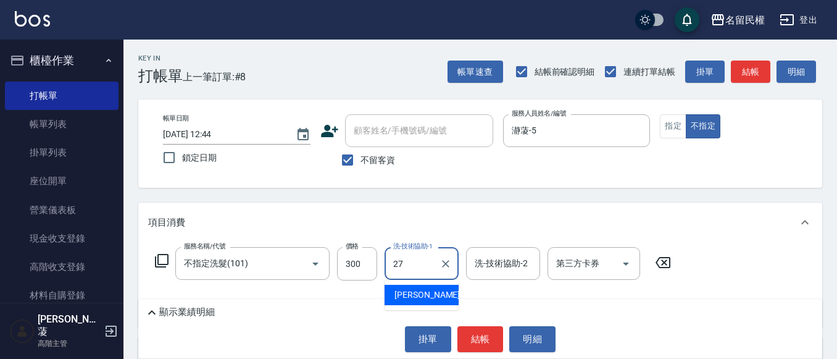
type input "[PERSON_NAME]-27"
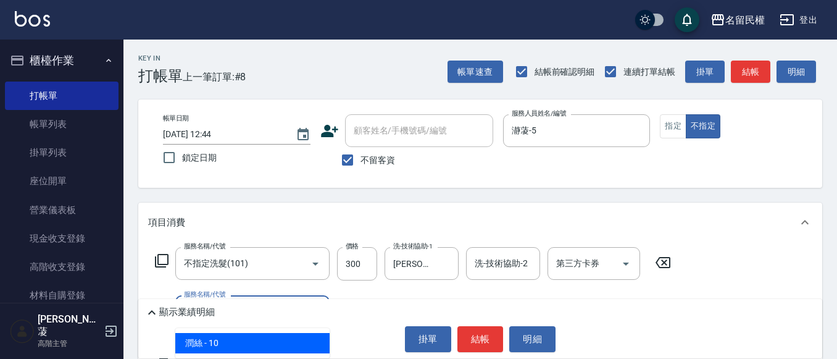
type input "[PERSON_NAME](701)"
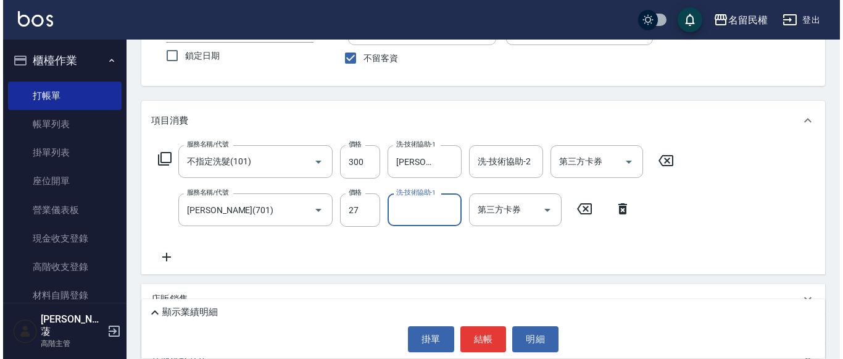
scroll to position [123, 0]
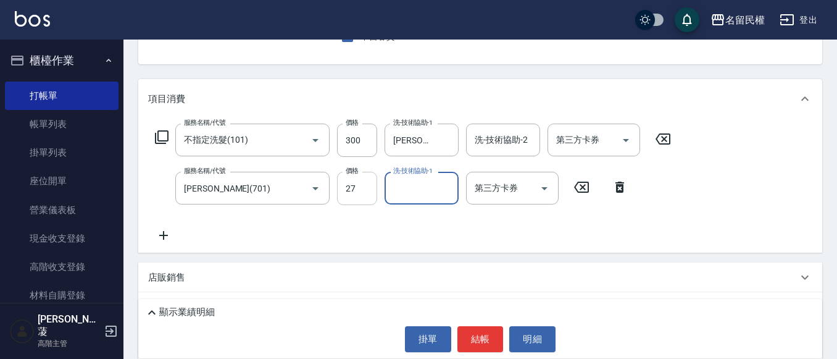
click at [355, 194] on input "27" at bounding box center [357, 188] width 40 height 33
type input "10"
type input "[PERSON_NAME]-27"
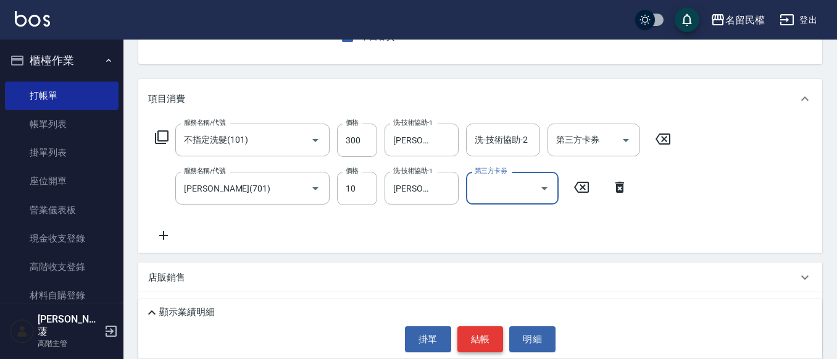
click at [482, 345] on button "結帳" at bounding box center [480, 339] width 46 height 26
click at [491, 344] on button "結帳" at bounding box center [480, 339] width 46 height 26
click at [487, 337] on button "結帳" at bounding box center [480, 339] width 46 height 26
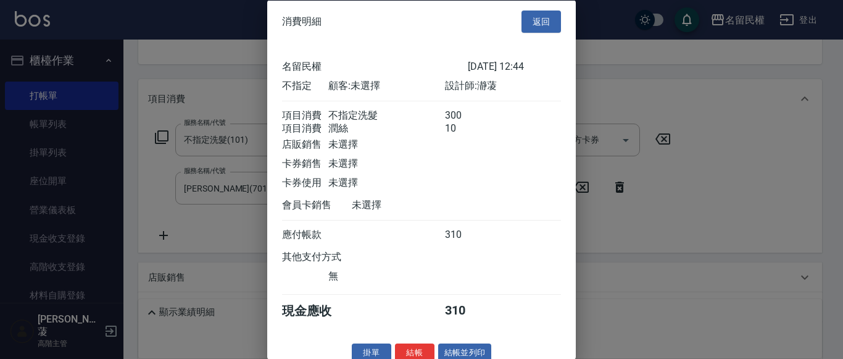
click at [491, 319] on div at bounding box center [526, 310] width 70 height 17
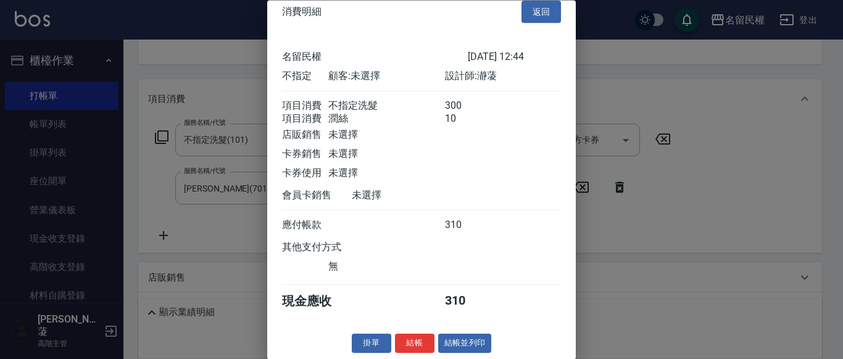
scroll to position [31, 0]
click at [414, 343] on button "結帳" at bounding box center [414, 343] width 39 height 19
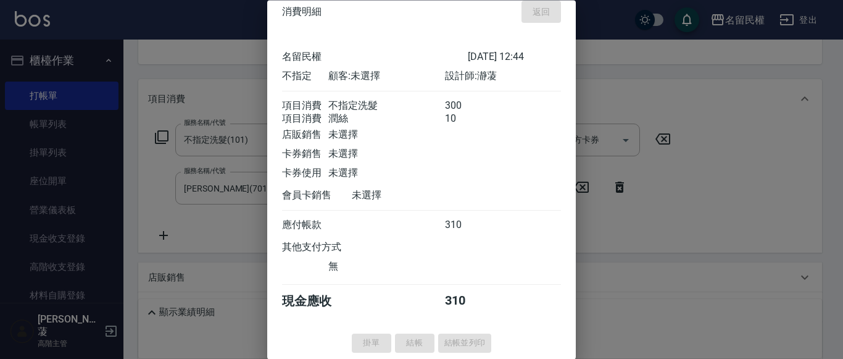
type input "[DATE] 12:47"
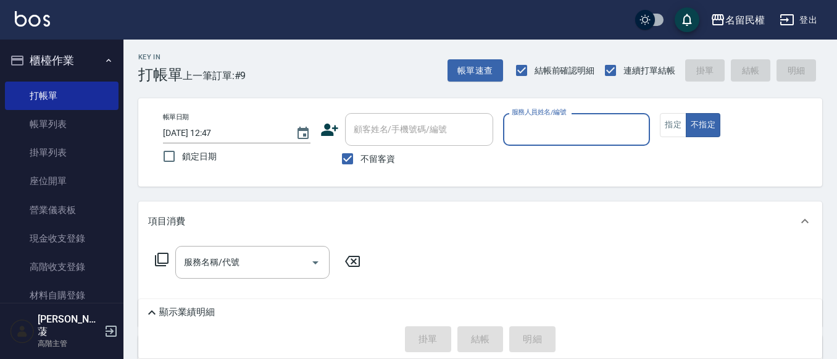
scroll to position [0, 0]
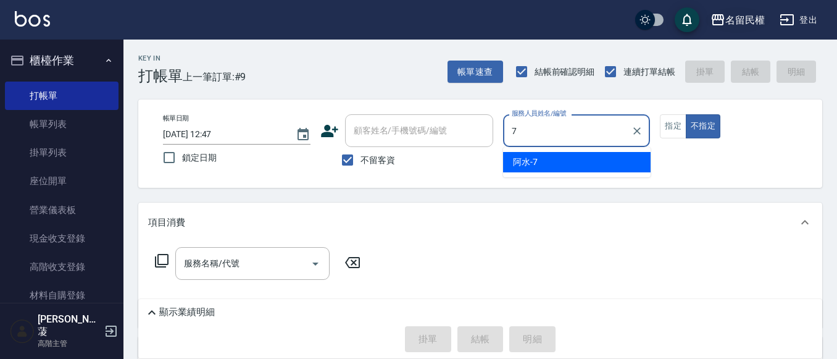
type input "阿水-7"
type button "false"
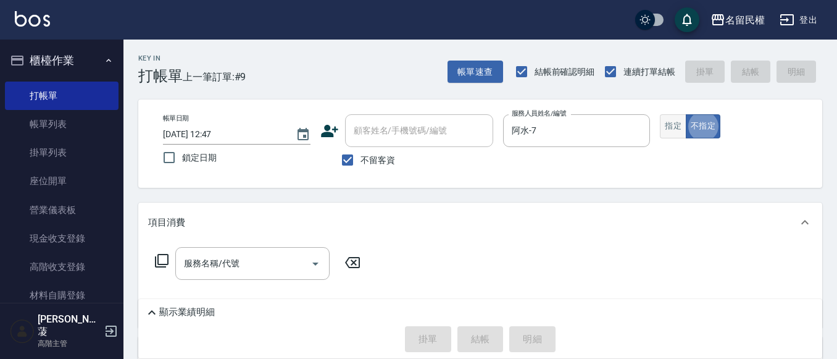
click at [683, 123] on button "指定" at bounding box center [673, 126] width 27 height 24
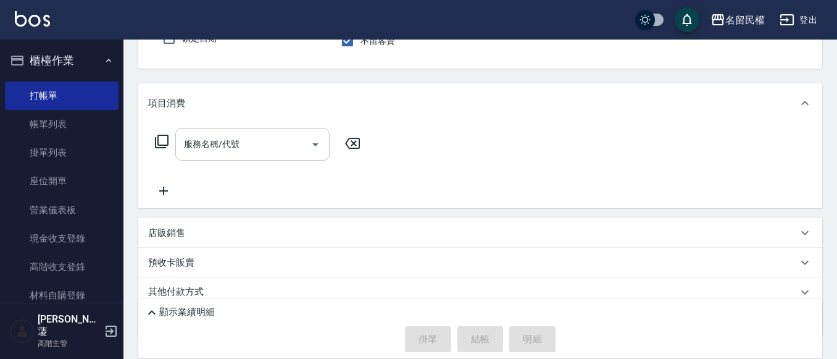
scroll to position [123, 0]
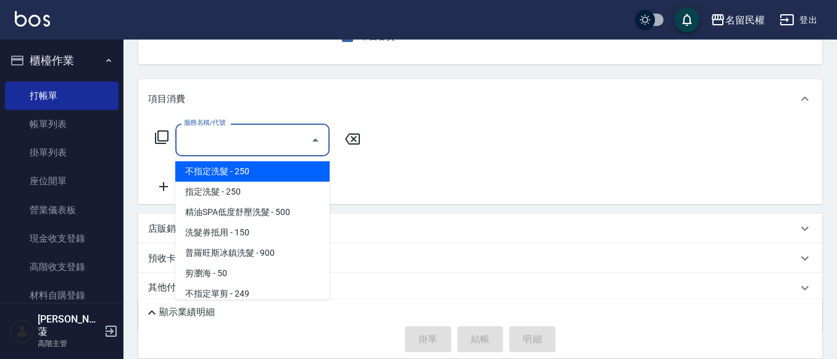
click at [245, 129] on input "服務名稱/代號" at bounding box center [243, 140] width 125 height 22
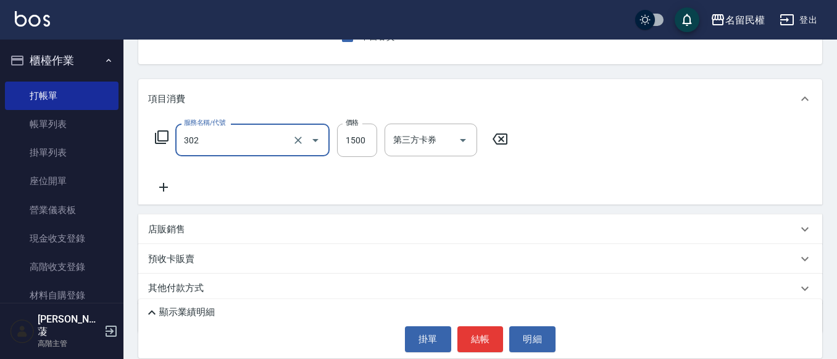
type input "燙髮(302)"
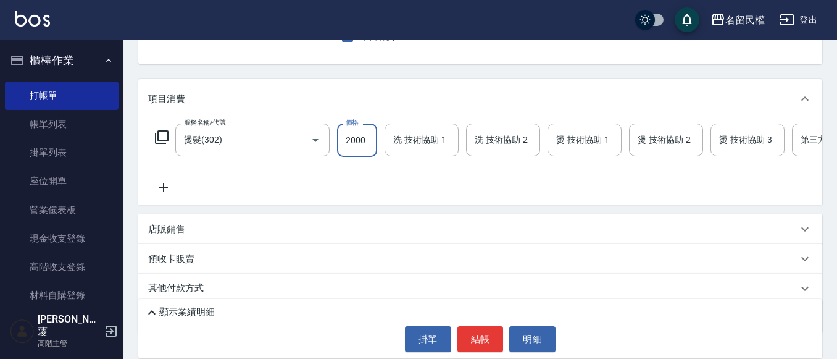
type input "2000"
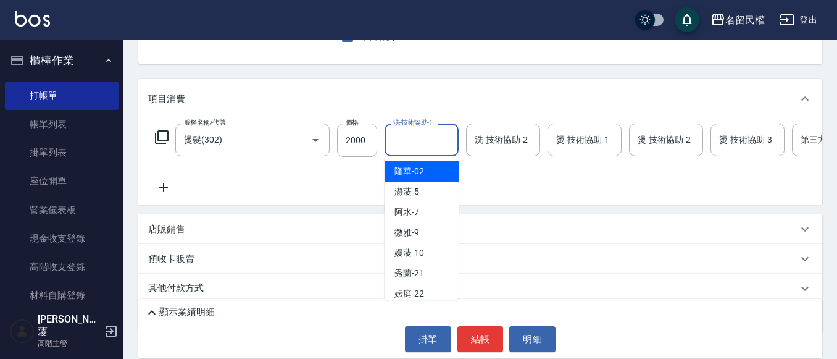
click at [426, 136] on input "洗-技術協助-1" at bounding box center [421, 140] width 63 height 22
type input "阿水-7"
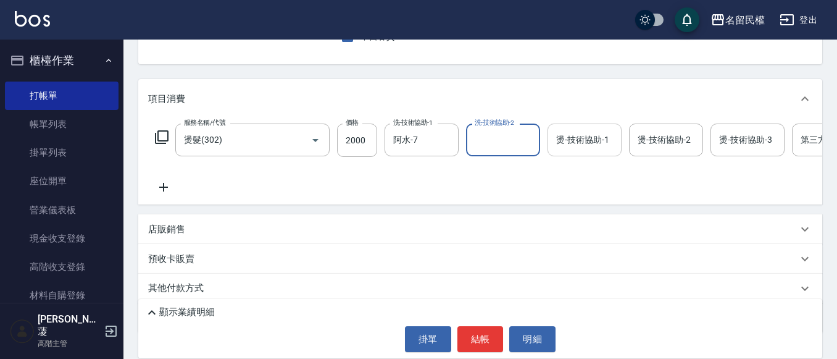
click at [589, 143] on input "燙-技術協助-1" at bounding box center [584, 140] width 63 height 22
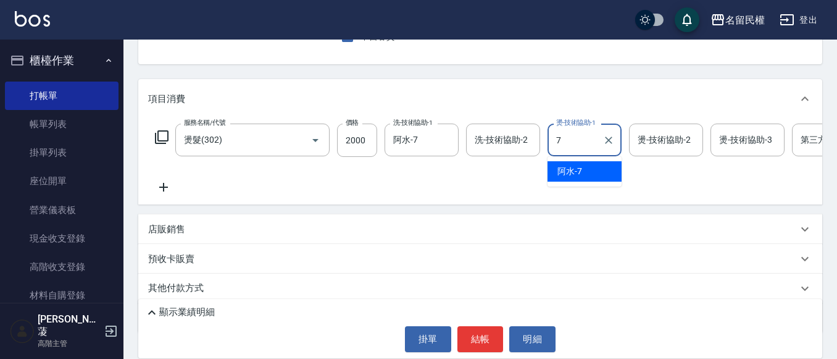
type input "阿水-7"
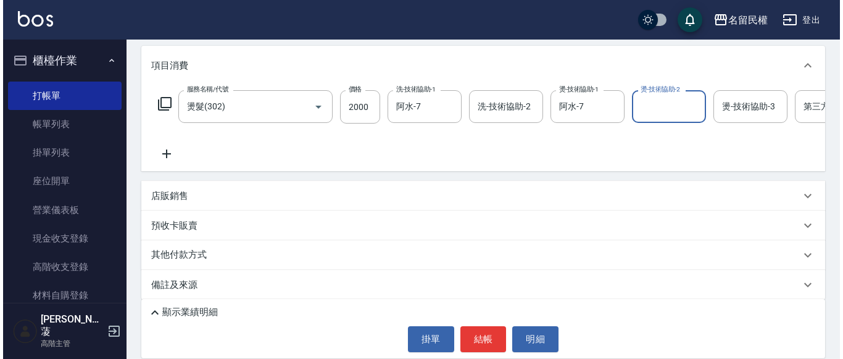
scroll to position [175, 0]
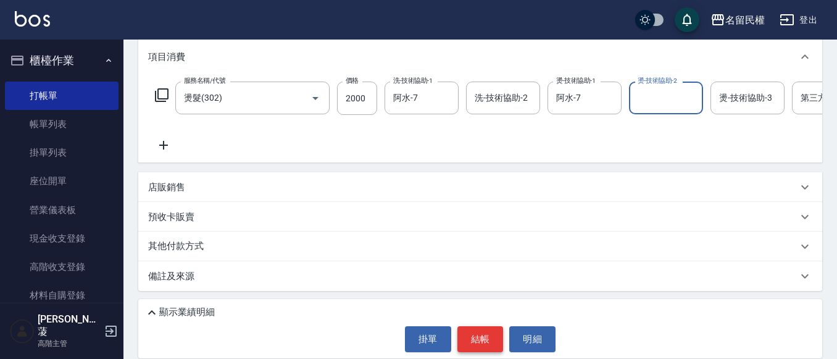
click at [473, 327] on button "結帳" at bounding box center [480, 339] width 46 height 26
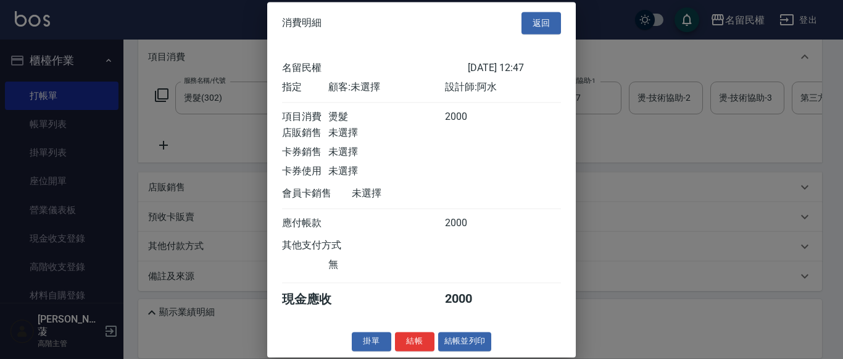
scroll to position [16, 0]
click at [409, 342] on button "結帳" at bounding box center [414, 340] width 39 height 19
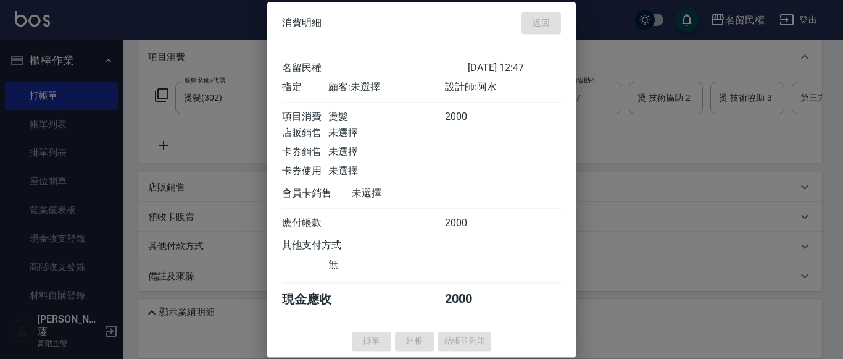
type input "[DATE] 13:02"
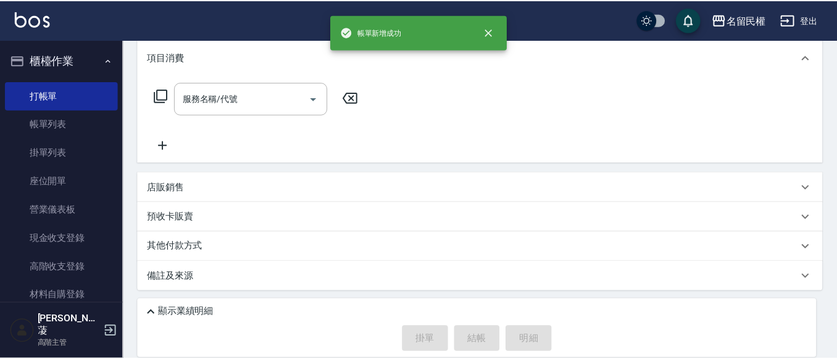
scroll to position [0, 0]
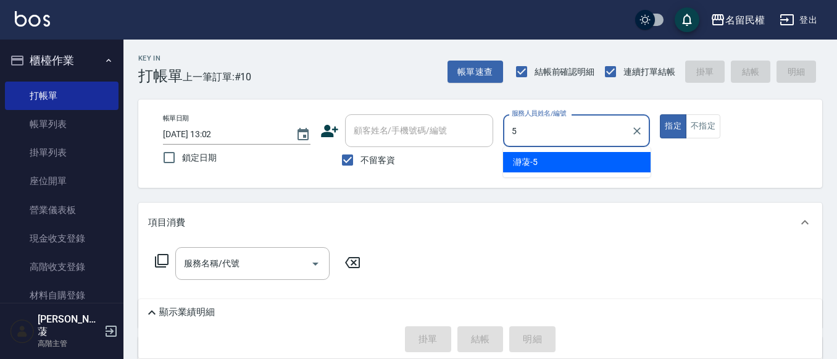
type input "瀞蓤-5"
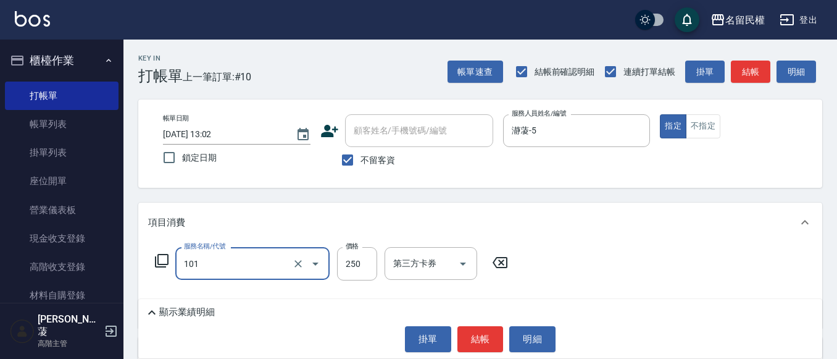
type input "不指定洗髮(101)"
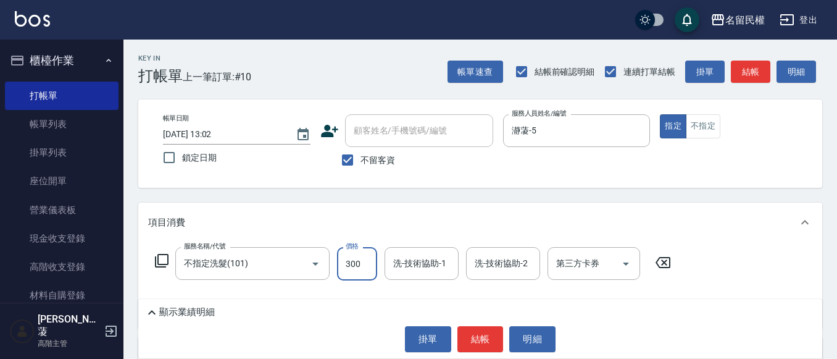
type input "300"
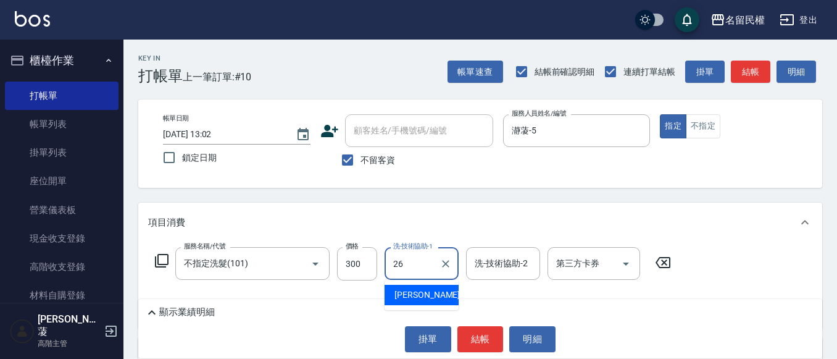
type input "沅莘-26"
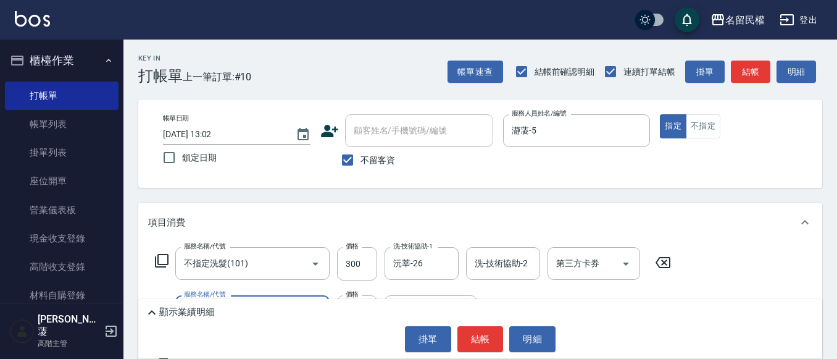
type input "[PERSON_NAME](701)"
type input "3"
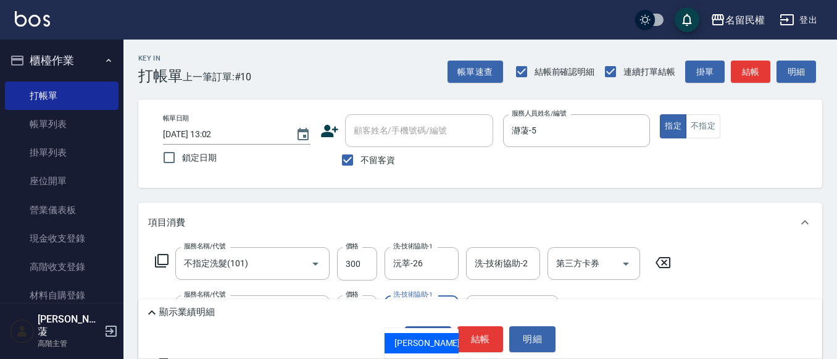
type input "沅莘-26"
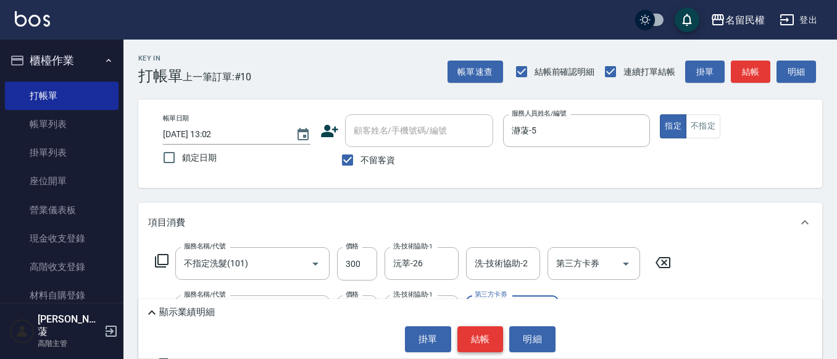
click at [478, 348] on button "結帳" at bounding box center [480, 339] width 46 height 26
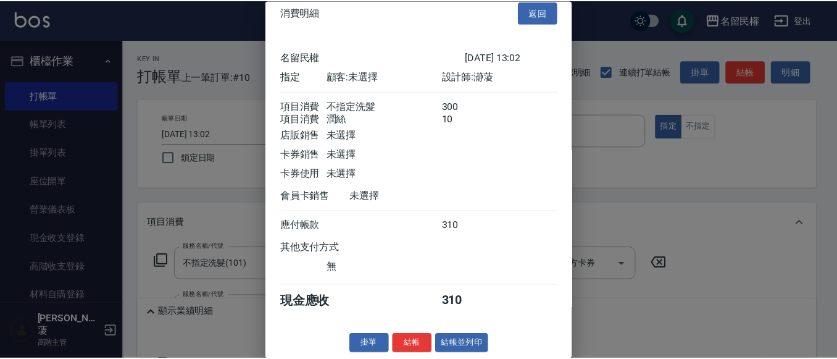
scroll to position [31, 0]
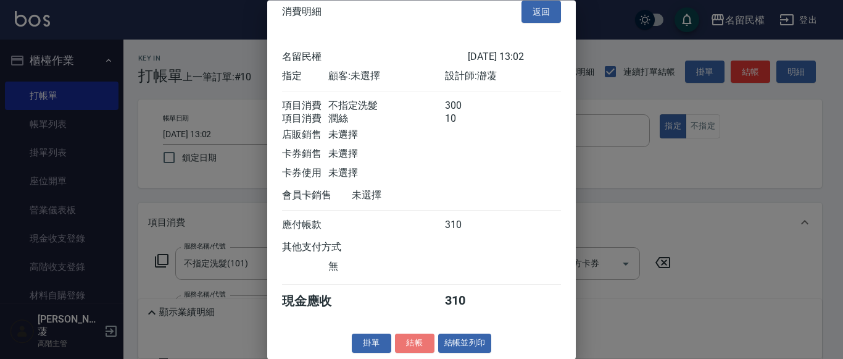
click at [419, 339] on button "結帳" at bounding box center [414, 343] width 39 height 19
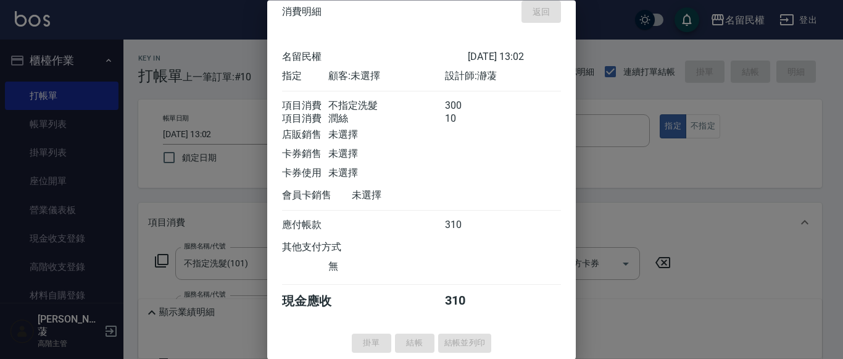
type input "[DATE] 13:11"
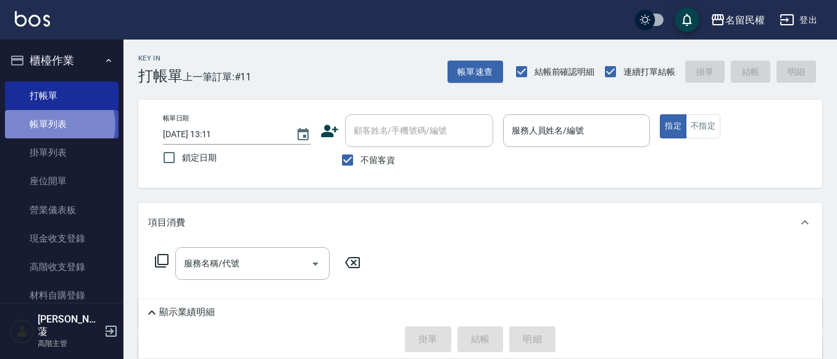
click at [57, 125] on link "帳單列表" at bounding box center [62, 124] width 114 height 28
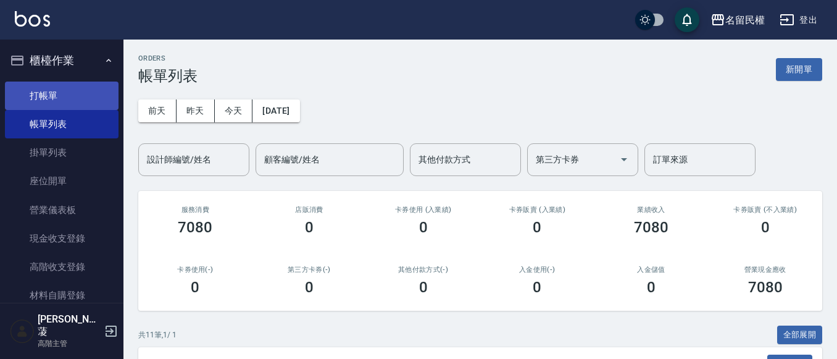
click at [50, 101] on link "打帳單" at bounding box center [62, 95] width 114 height 28
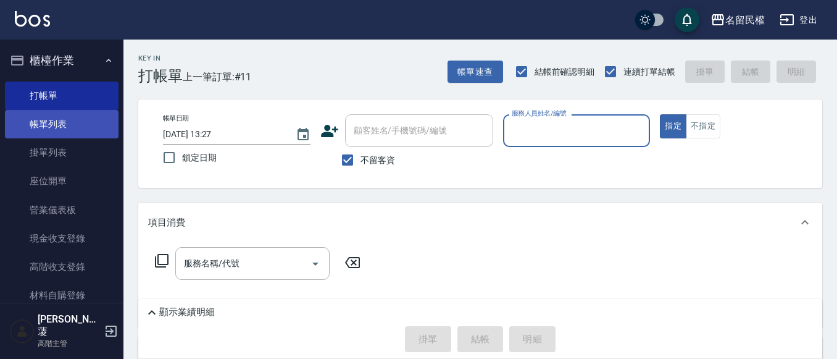
click at [56, 134] on link "帳單列表" at bounding box center [62, 124] width 114 height 28
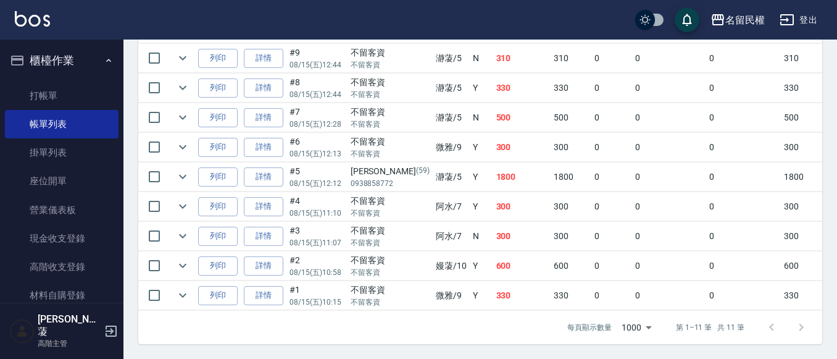
scroll to position [432, 0]
click at [180, 175] on icon "expand row" at bounding box center [182, 177] width 7 height 4
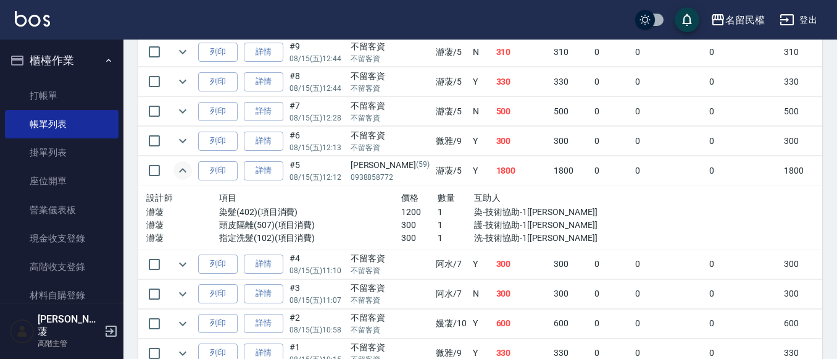
click at [180, 169] on icon "expand row" at bounding box center [182, 170] width 15 height 15
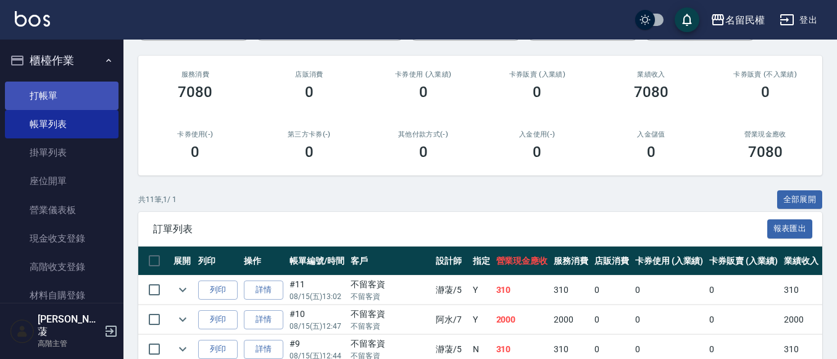
scroll to position [0, 0]
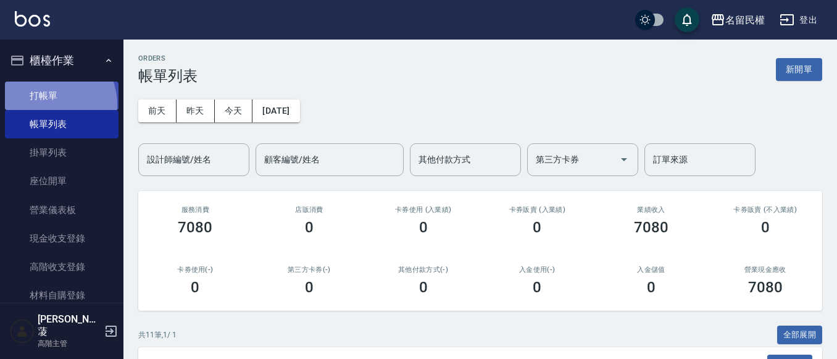
click at [45, 104] on link "打帳單" at bounding box center [62, 95] width 114 height 28
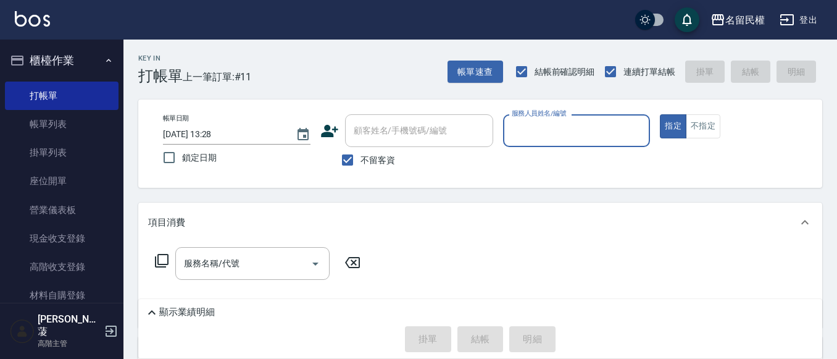
click at [533, 126] on input "服務人員姓名/編號" at bounding box center [576, 131] width 136 height 22
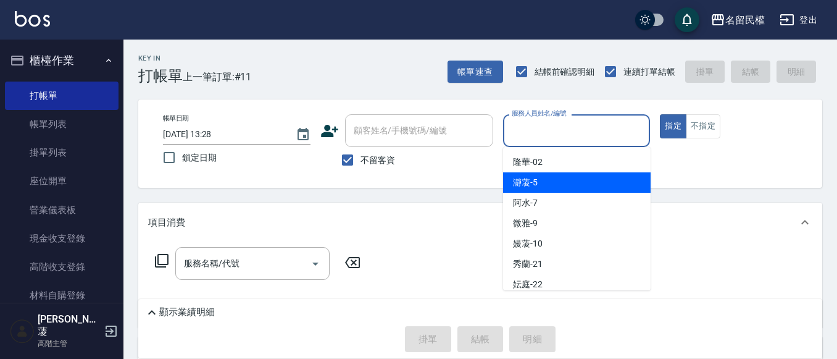
drag, startPoint x: 534, startPoint y: 185, endPoint x: 691, endPoint y: 117, distance: 170.6
click at [535, 184] on span "瀞蓤 -5" at bounding box center [525, 182] width 25 height 13
type input "瀞蓤-5"
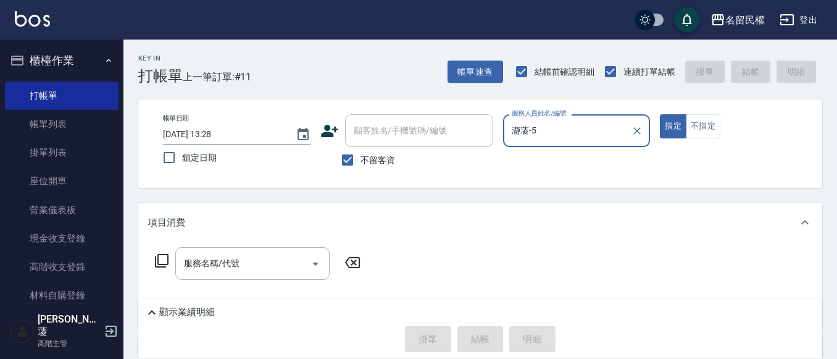
drag, startPoint x: 218, startPoint y: 255, endPoint x: 217, endPoint y: 239, distance: 16.1
click at [215, 246] on div "服務名稱/代號 服務名稱/代號" at bounding box center [480, 284] width 684 height 85
drag, startPoint x: 193, startPoint y: 263, endPoint x: 193, endPoint y: 252, distance: 10.5
click at [193, 261] on input "服務名稱/代號" at bounding box center [243, 263] width 125 height 22
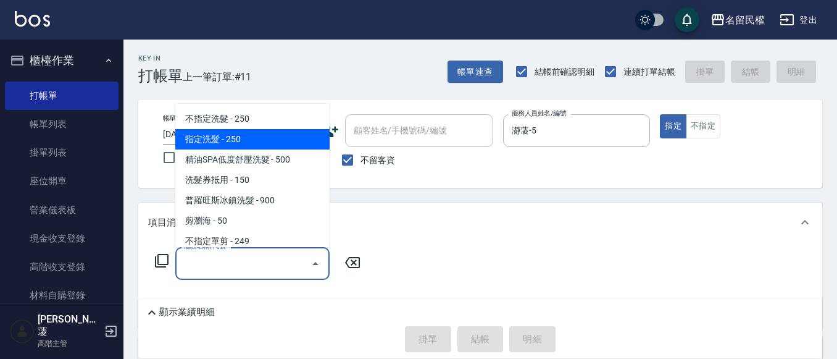
click at [212, 132] on span "指定洗髮 - 250" at bounding box center [252, 139] width 154 height 20
type input "指定洗髮(102)"
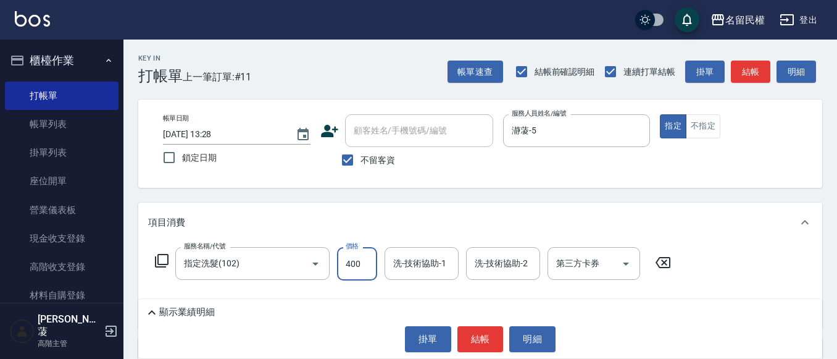
type input "400"
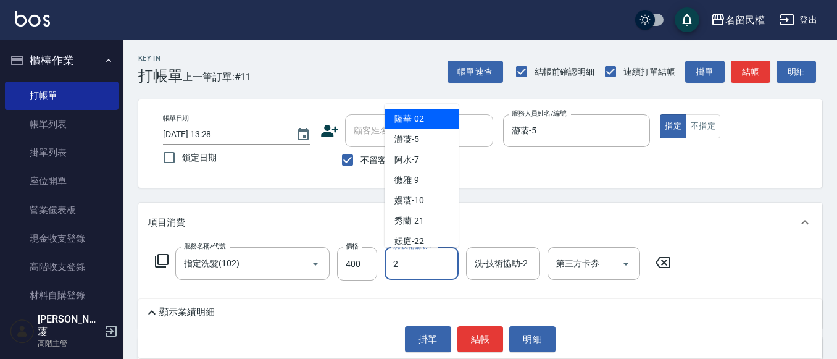
click at [430, 267] on input "2" at bounding box center [421, 263] width 63 height 22
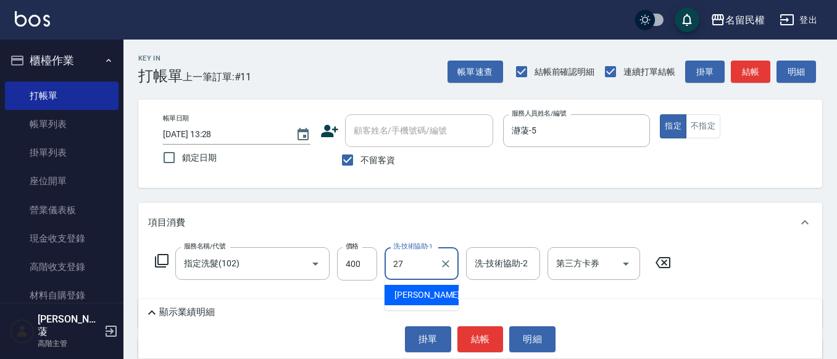
type input "[PERSON_NAME]-27"
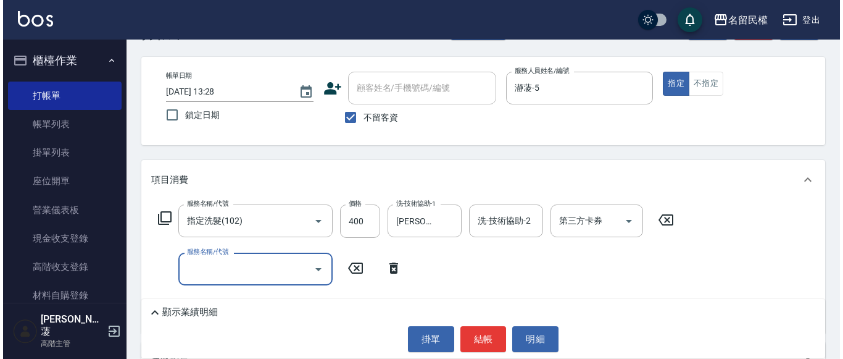
scroll to position [62, 0]
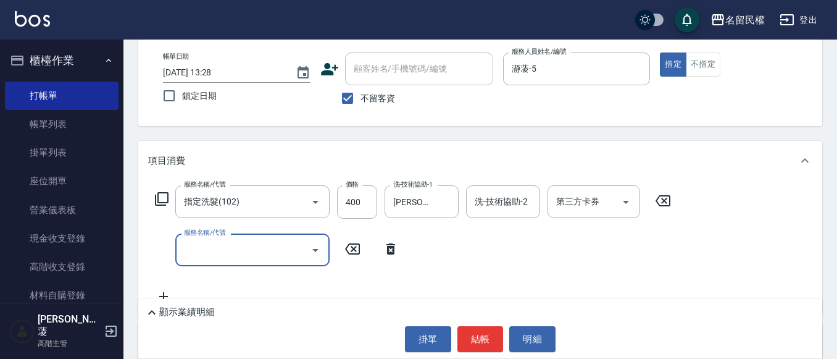
click at [263, 245] on input "服務名稱/代號" at bounding box center [243, 250] width 125 height 22
type input "[PERSON_NAME](701)"
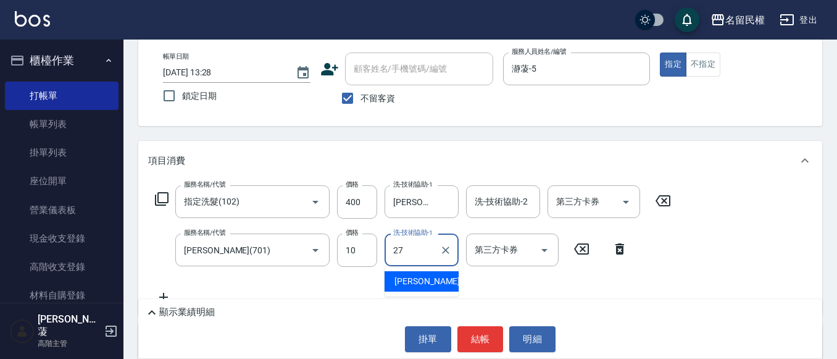
type input "[PERSON_NAME]-27"
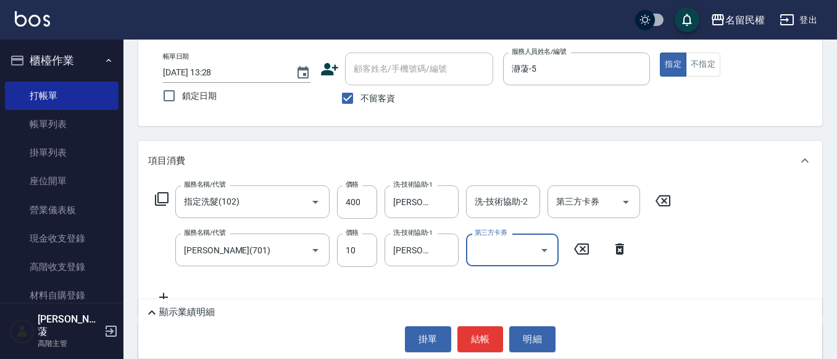
click at [450, 137] on div "Key In 打帳單 上一筆訂單:#11 帳單速查 結帳前確認明細 連續打單結帳 掛單 結帳 明細 帳單日期 [DATE] 13:28 鎖定日期 顧客姓名/手…" at bounding box center [479, 244] width 713 height 533
click at [484, 333] on button "結帳" at bounding box center [480, 339] width 46 height 26
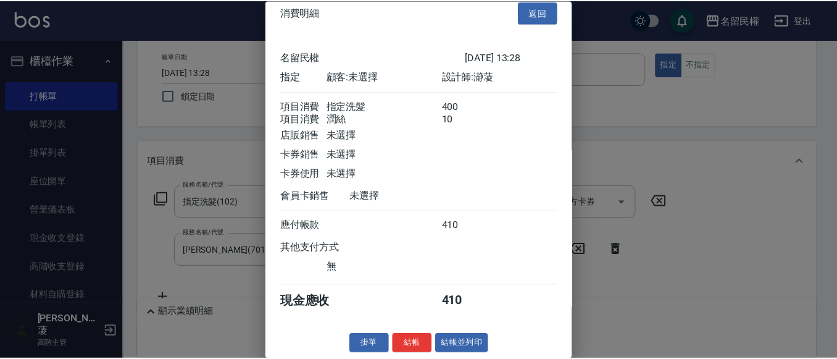
scroll to position [31, 0]
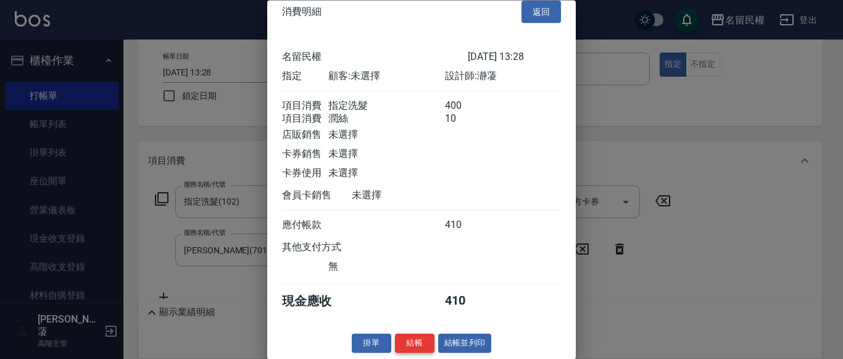
click at [402, 338] on button "結帳" at bounding box center [414, 343] width 39 height 19
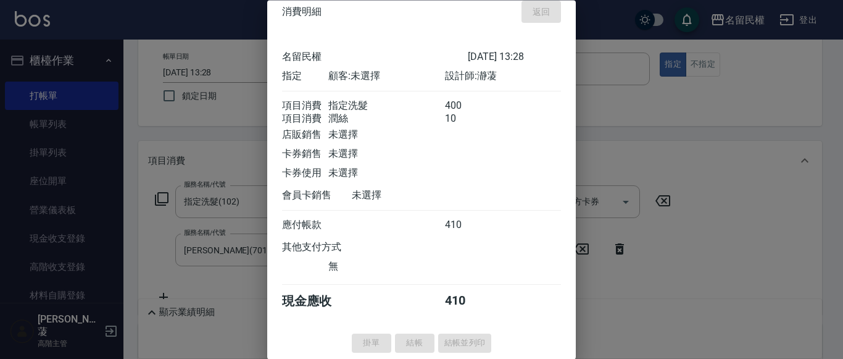
type input "[DATE] 13:31"
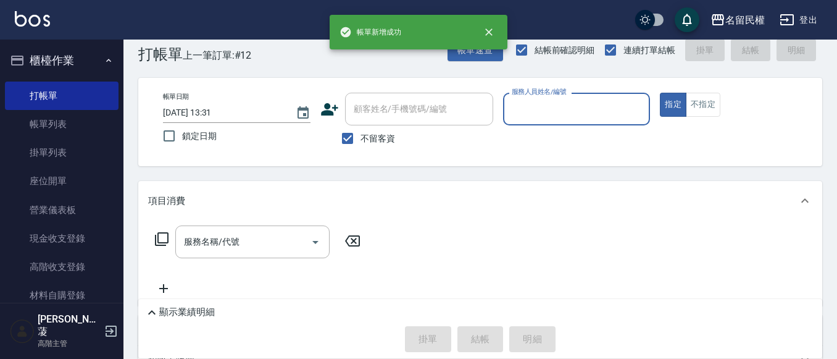
scroll to position [0, 0]
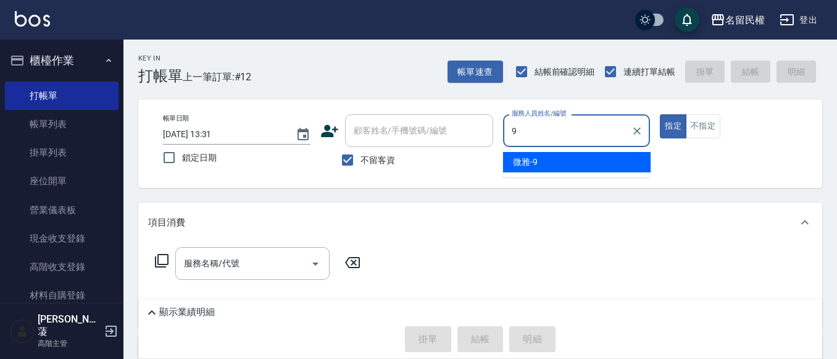
type input "微雅-9"
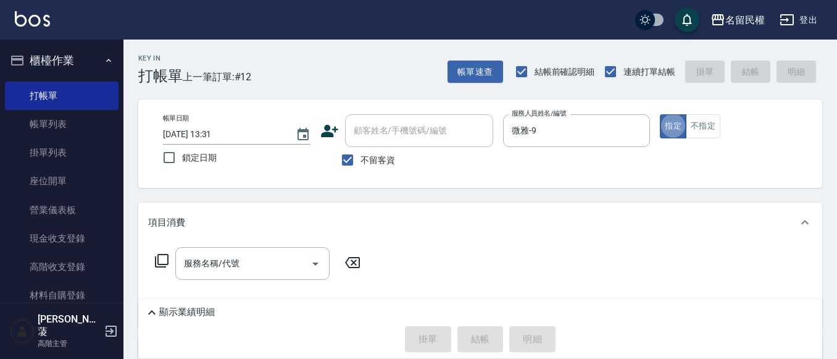
type button "true"
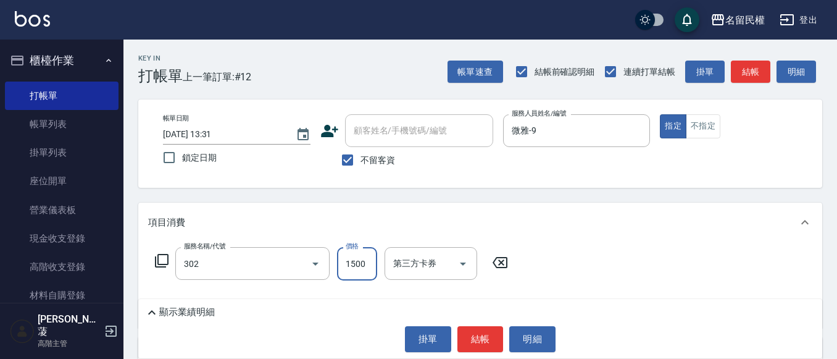
type input "燙髮(302)"
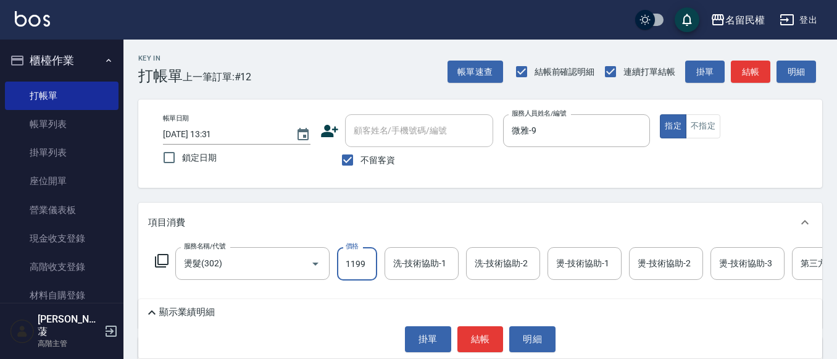
type input "1199"
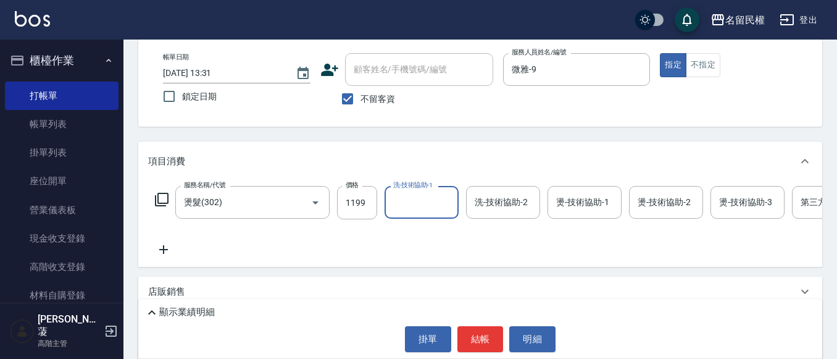
scroll to position [62, 0]
type input "微雅-9"
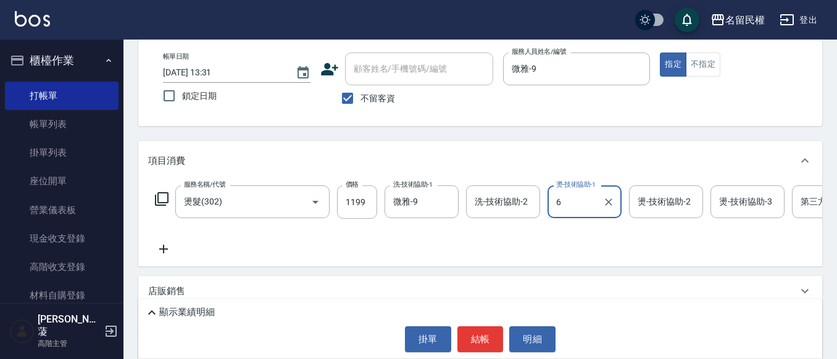
type input "6"
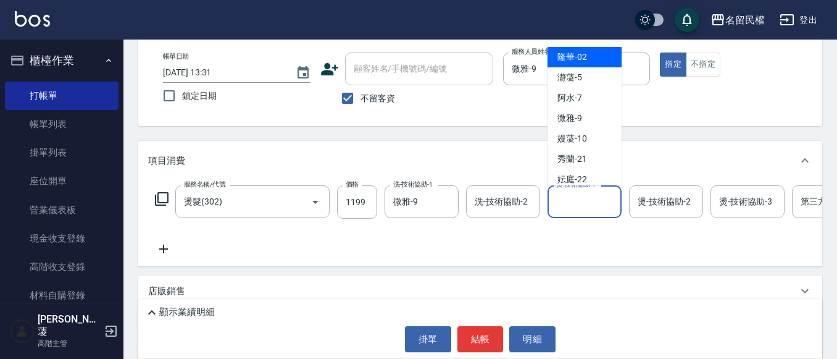
click at [603, 205] on input "燙-技術協助-1" at bounding box center [584, 202] width 63 height 22
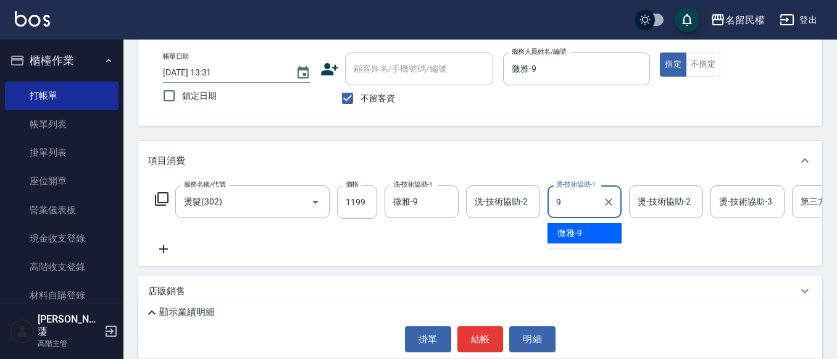
type input "微雅-9"
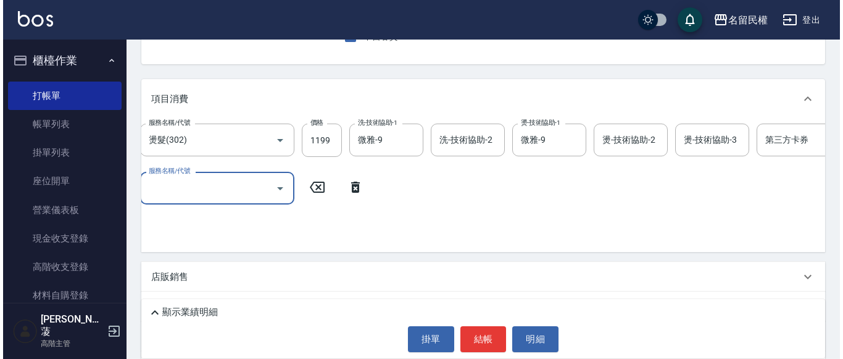
scroll to position [0, 0]
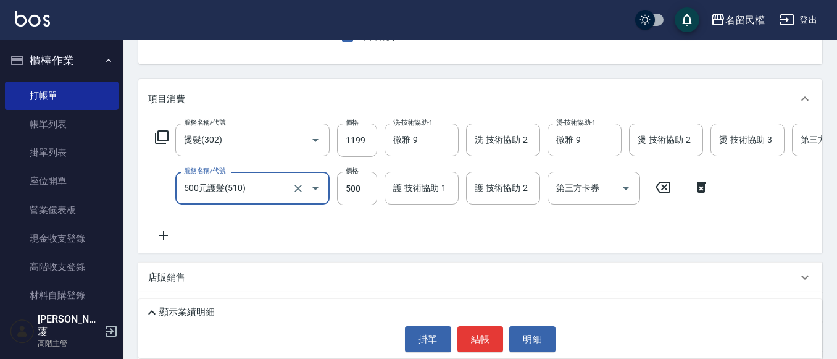
type input "500元護髮(510)"
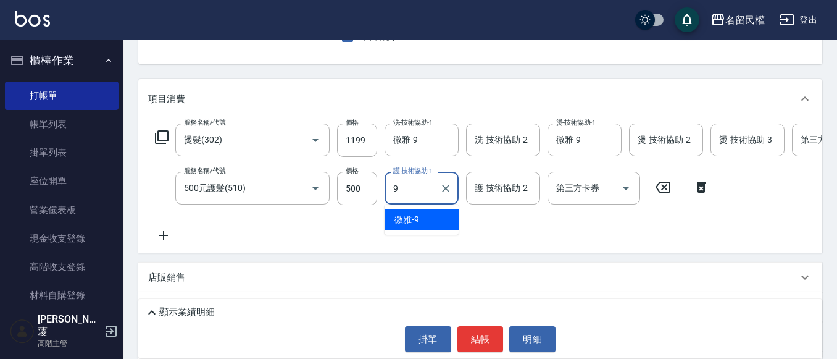
type input "微雅-9"
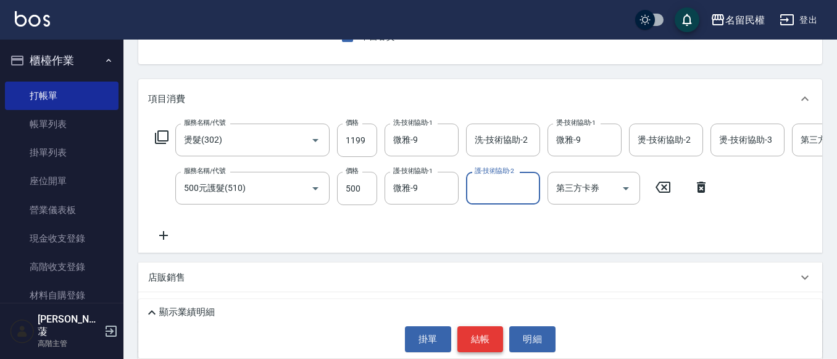
click at [487, 333] on button "結帳" at bounding box center [480, 339] width 46 height 26
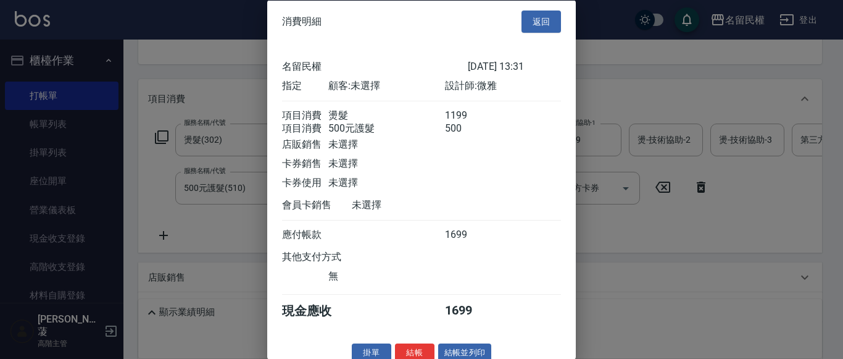
scroll to position [31, 0]
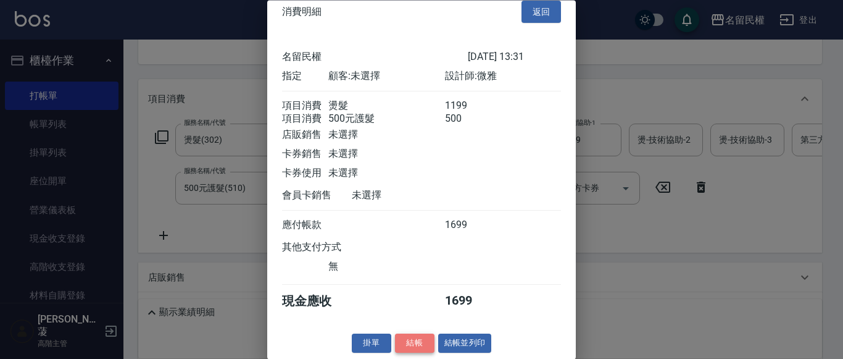
click at [416, 338] on button "結帳" at bounding box center [414, 343] width 39 height 19
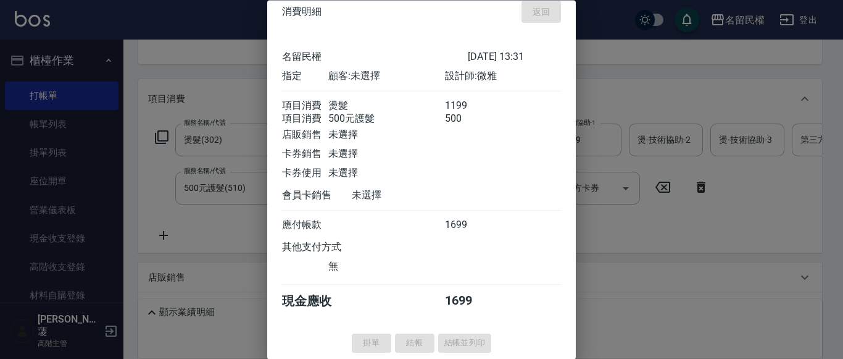
type input "[DATE] 13:47"
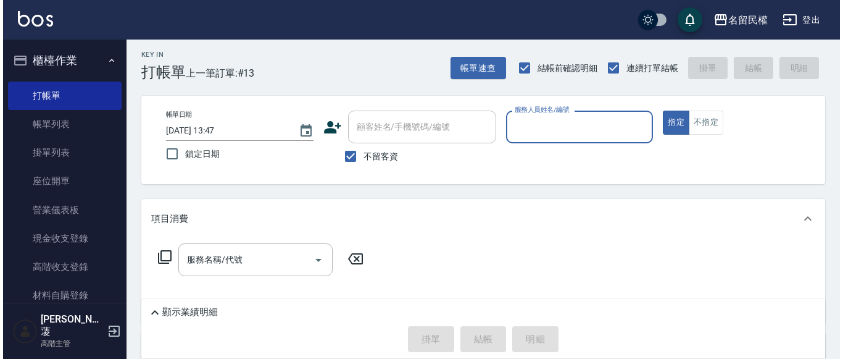
scroll to position [0, 0]
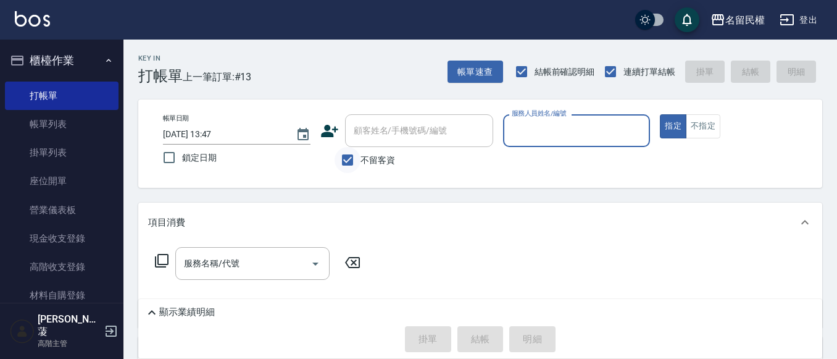
click at [348, 152] on input "不留客資" at bounding box center [347, 160] width 26 height 26
checkbox input "false"
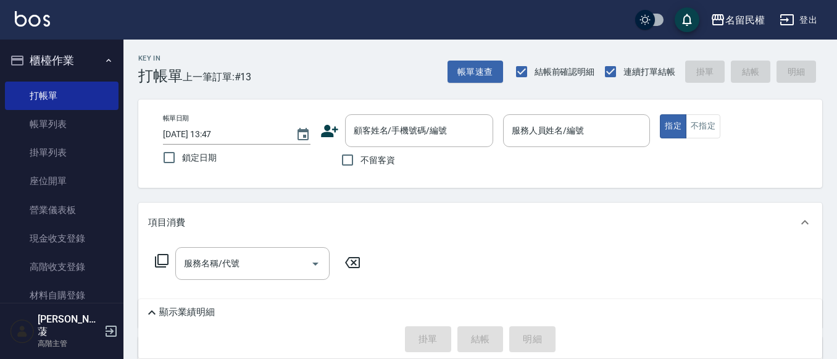
drag, startPoint x: 341, startPoint y: 133, endPoint x: 330, endPoint y: 131, distance: 11.3
click at [336, 133] on div "顧客姓名/手機號碼/編號 顧客姓名/手機號碼/編號" at bounding box center [406, 130] width 173 height 33
click at [330, 131] on icon at bounding box center [329, 131] width 19 height 19
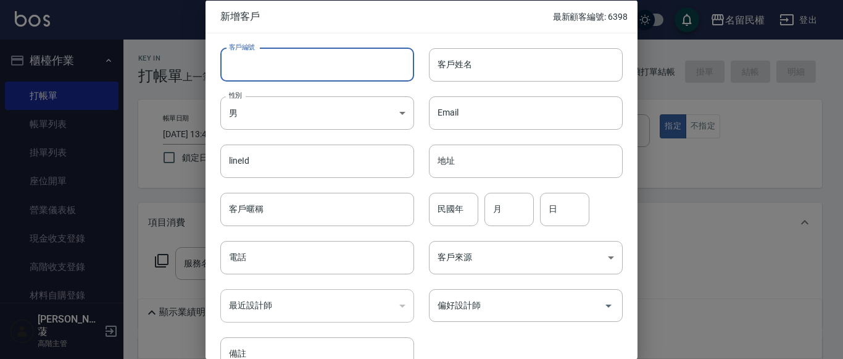
click at [323, 61] on input "客戶編號" at bounding box center [317, 64] width 194 height 33
type input "6399"
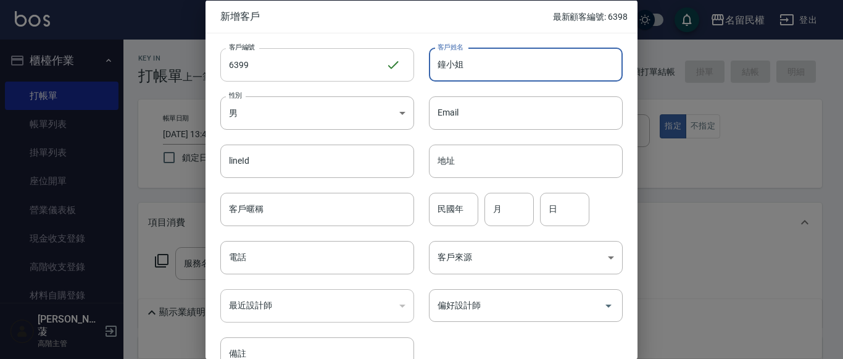
type input "鐘小姐"
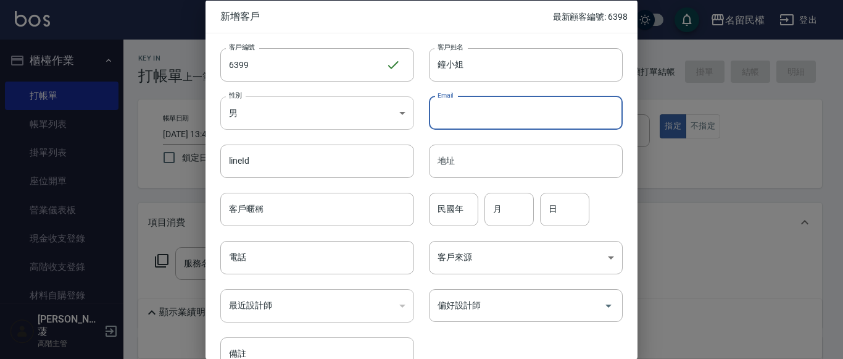
click at [292, 114] on body "名留民權 登出 櫃檯作業 打帳單 帳單列表 掛單列表 座位開單 營業儀表板 現金收支登錄 高階收支登錄 材料自購登錄 每日結帳 排班表 現場電腦打卡 掃碼打卡…" at bounding box center [421, 276] width 843 height 553
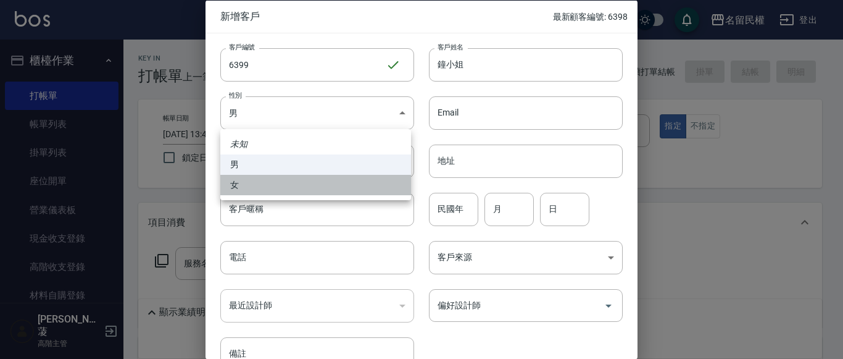
click at [265, 190] on li "女" at bounding box center [315, 185] width 191 height 20
type input "[DEMOGRAPHIC_DATA]"
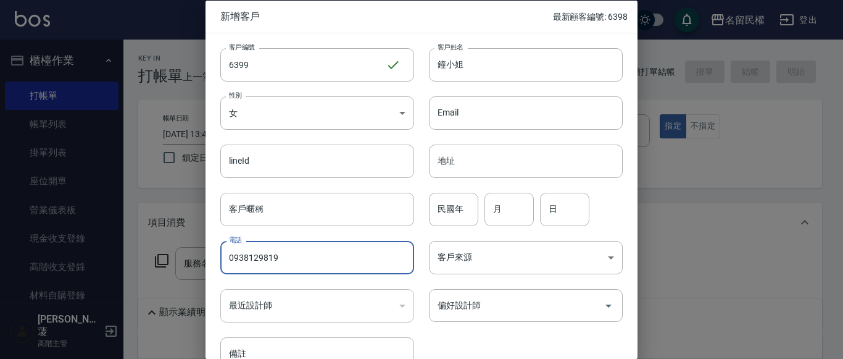
drag, startPoint x: 246, startPoint y: 254, endPoint x: 0, endPoint y: 227, distance: 247.0
click at [0, 227] on div "新增客戶 最新顧客編號: 6398 客戶編號 6399 ​ 客戶編號 客戶姓名 鐘小姐 客戶姓名 性別 女 [DEMOGRAPHIC_DATA] 性別 Ema…" at bounding box center [421, 179] width 843 height 359
drag, startPoint x: 305, startPoint y: 252, endPoint x: 0, endPoint y: 199, distance: 309.3
click at [31, 223] on div "新增客戶 最新顧客編號: 6398 客戶編號 6399 ​ 客戶編號 客戶姓名 鐘小姐 客戶姓名 性別 女 [DEMOGRAPHIC_DATA] 性別 Ema…" at bounding box center [421, 179] width 843 height 359
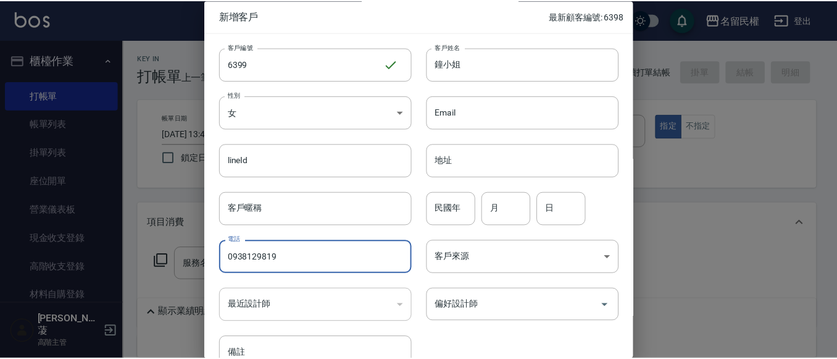
scroll to position [62, 0]
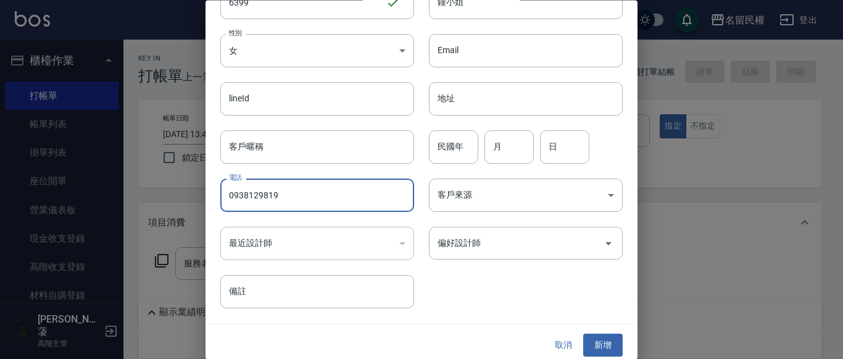
type input "0938129819"
click at [620, 349] on div "取消 新增" at bounding box center [421, 345] width 432 height 43
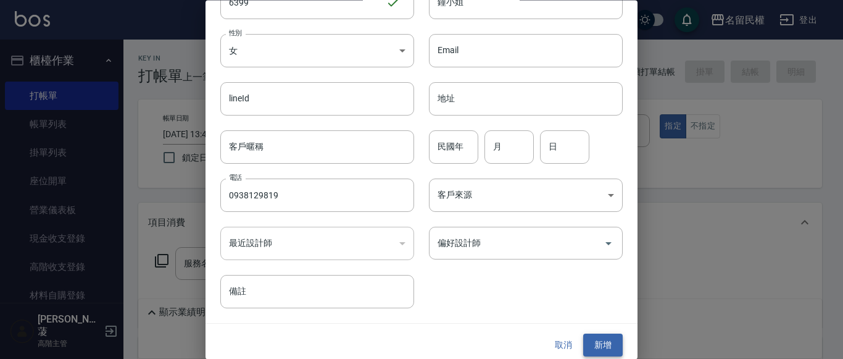
click at [611, 348] on button "新增" at bounding box center [602, 345] width 39 height 23
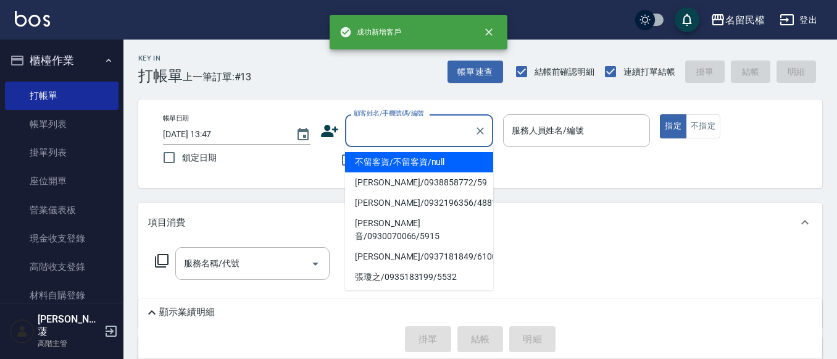
click at [380, 123] on input "顧客姓名/手機號碼/編號" at bounding box center [410, 131] width 118 height 22
paste input "0938129819"
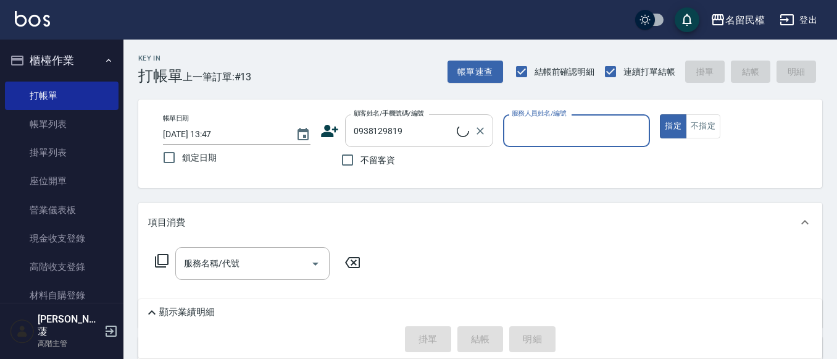
type input "鐘小姐/0938129819/6399"
type input "瀞蓤-5"
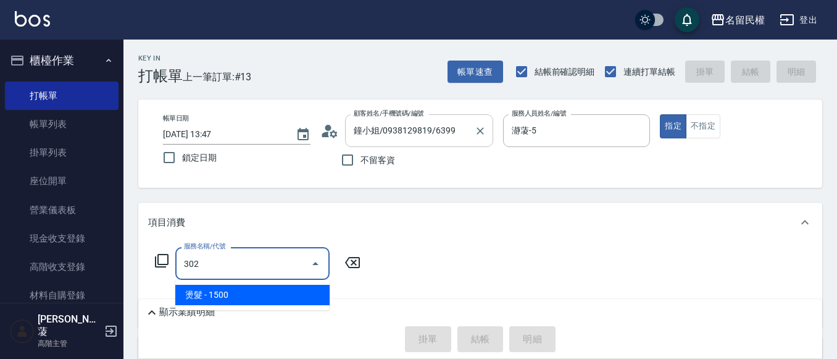
type input "燙髮(302)"
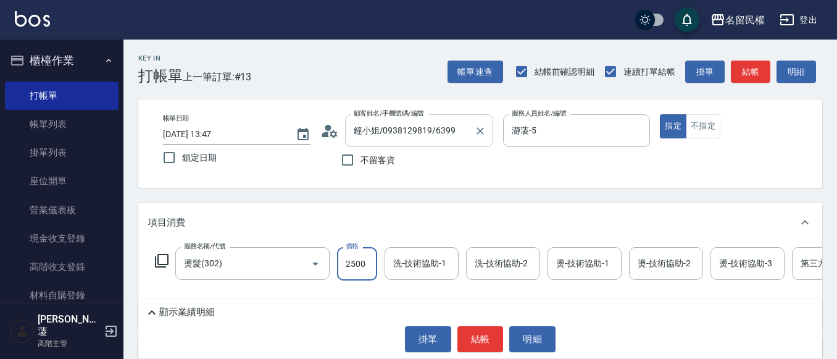
type input "2500"
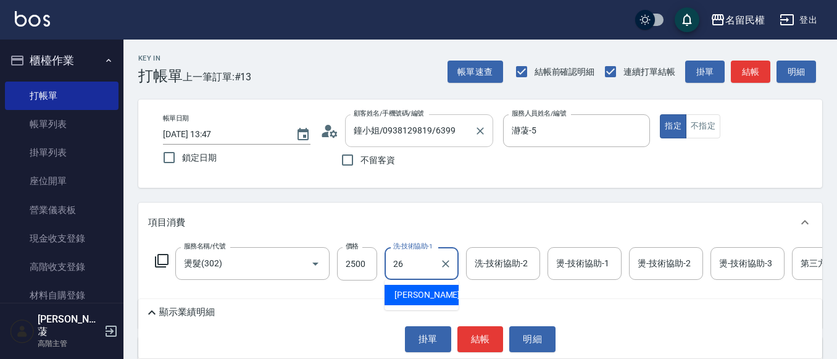
type input "沅莘-26"
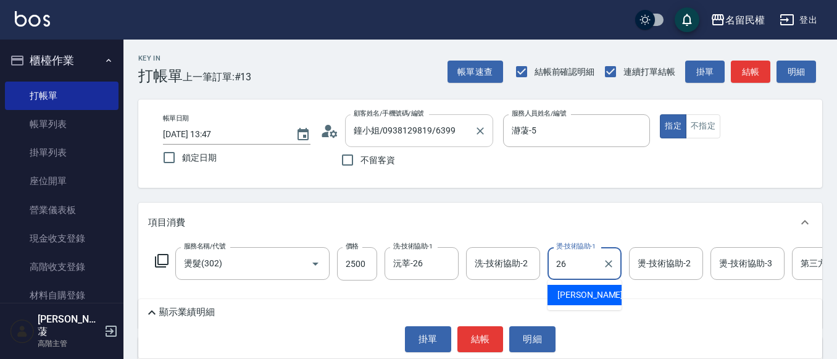
type input "沅莘-26"
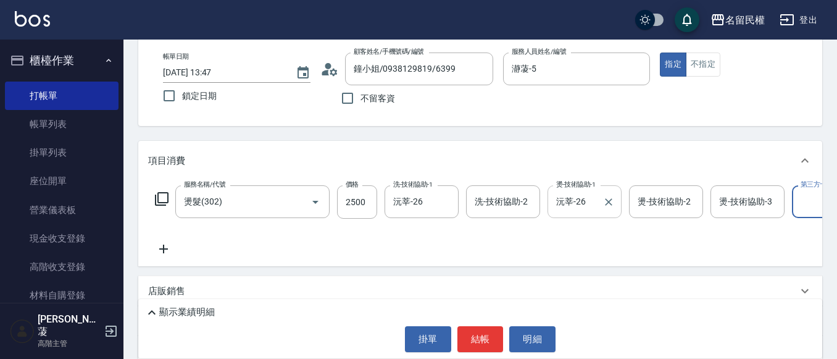
scroll to position [0, 38]
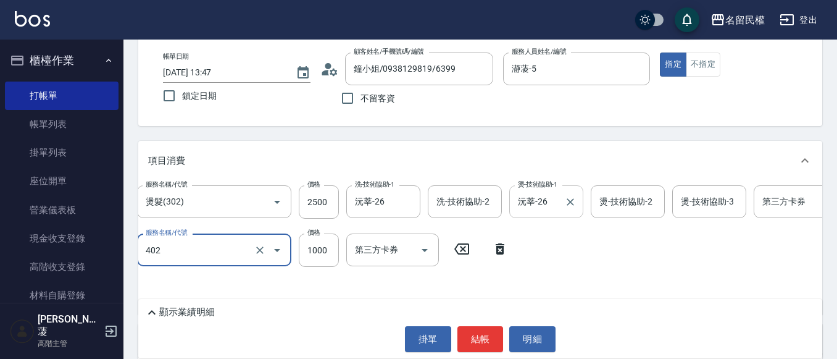
type input "染髮(402)"
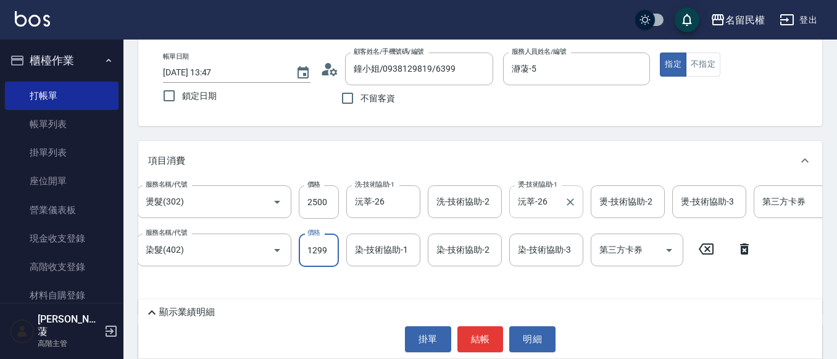
type input "1299"
type input "沅莘-26"
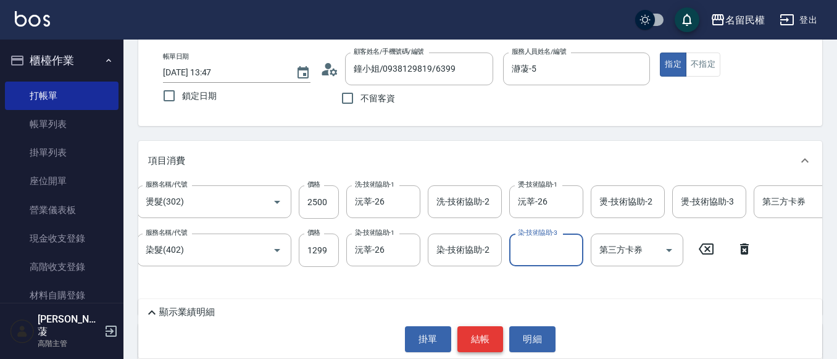
click at [481, 340] on button "結帳" at bounding box center [480, 339] width 46 height 26
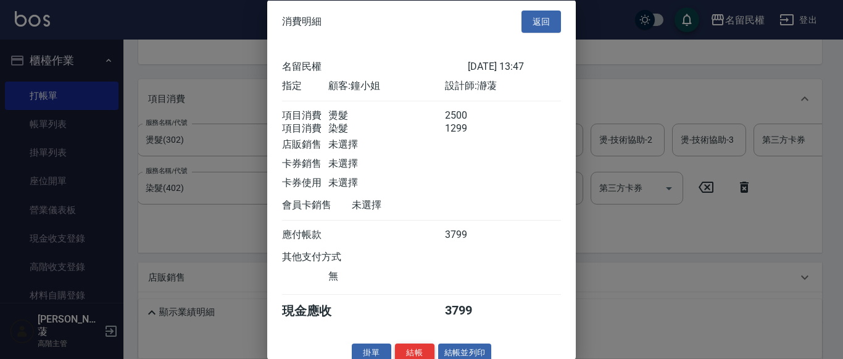
scroll to position [31, 0]
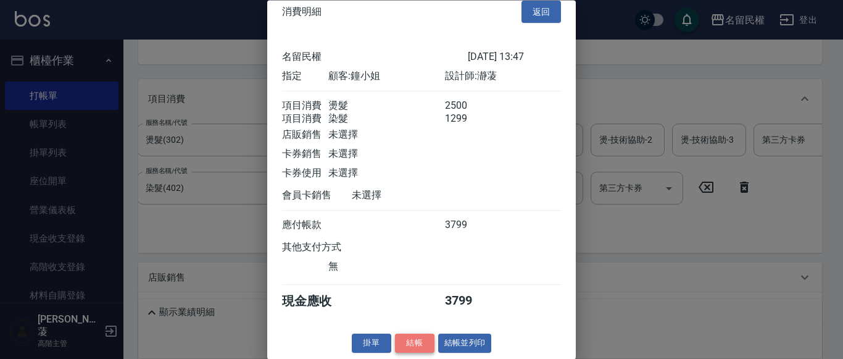
click at [423, 342] on button "結帳" at bounding box center [414, 343] width 39 height 19
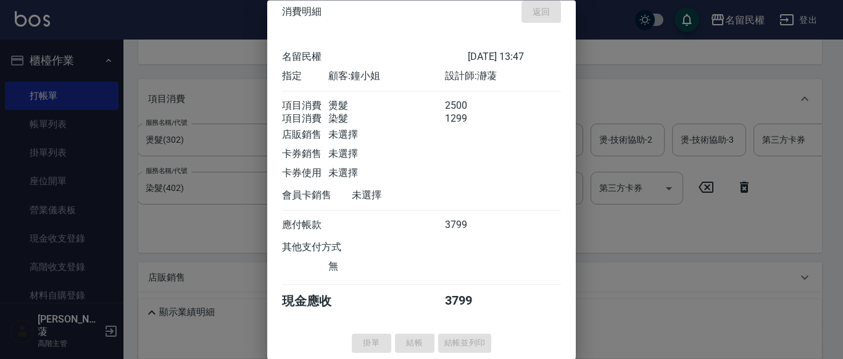
type input "[DATE] 14:02"
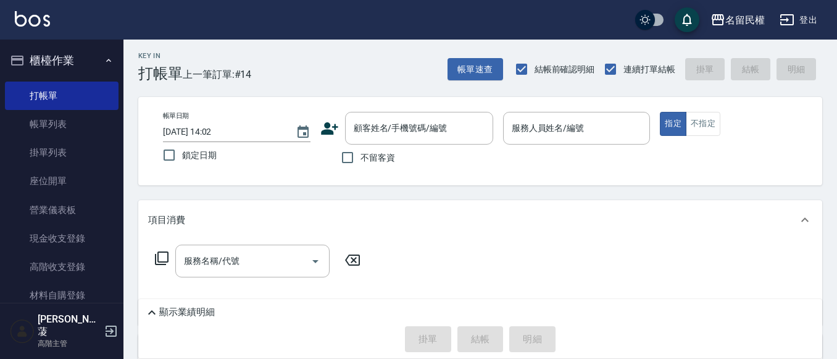
scroll to position [0, 0]
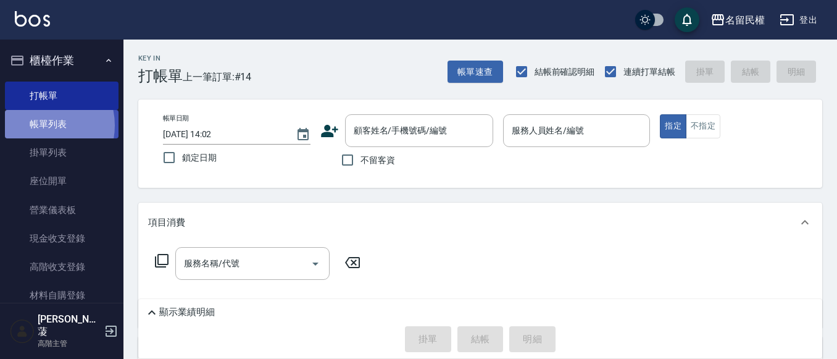
click at [39, 125] on link "帳單列表" at bounding box center [62, 124] width 114 height 28
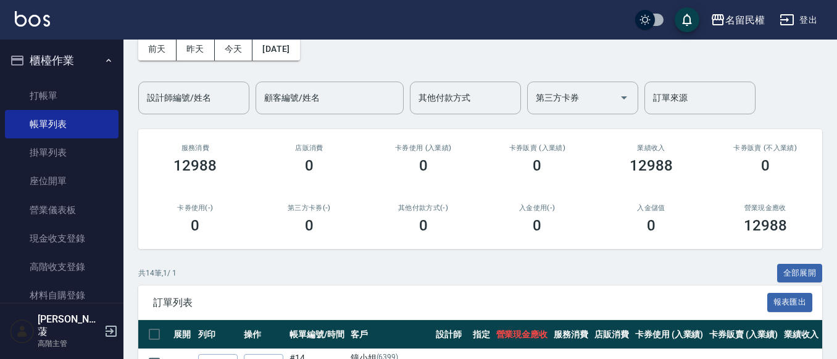
scroll to position [123, 0]
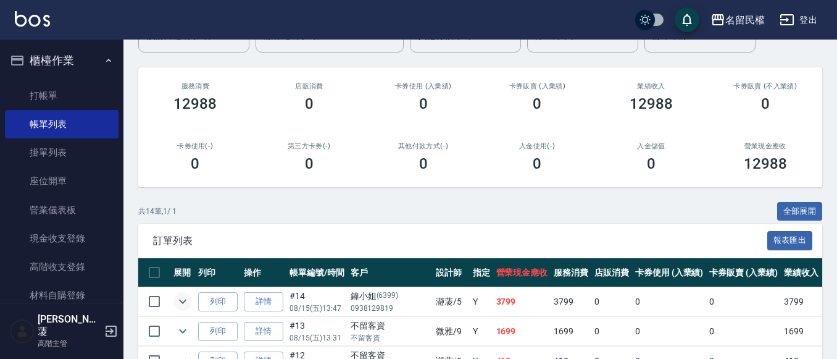
click at [185, 309] on td at bounding box center [182, 301] width 25 height 29
click at [185, 299] on icon "expand row" at bounding box center [182, 301] width 15 height 15
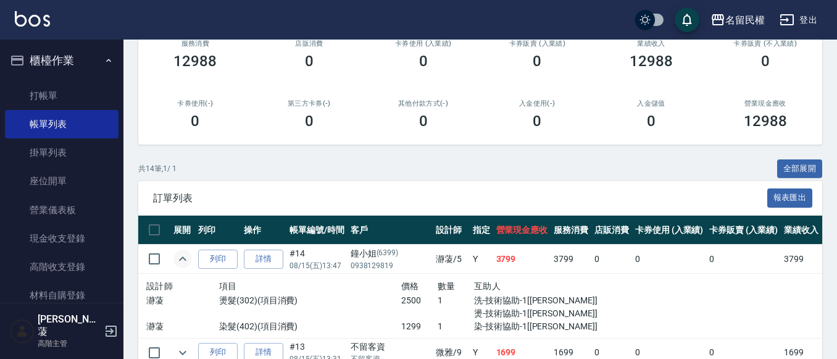
scroll to position [185, 0]
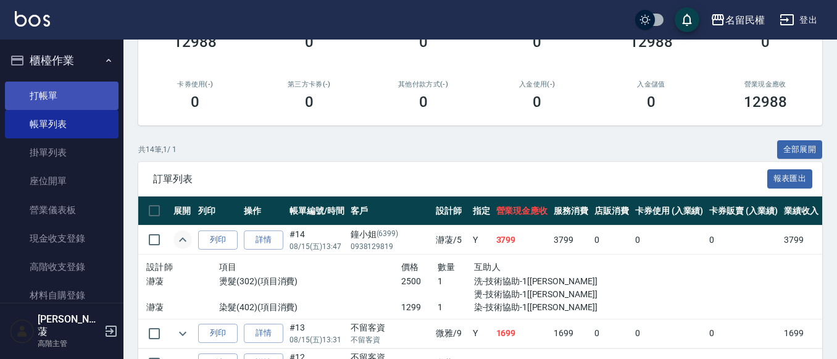
click at [51, 94] on link "打帳單" at bounding box center [62, 95] width 114 height 28
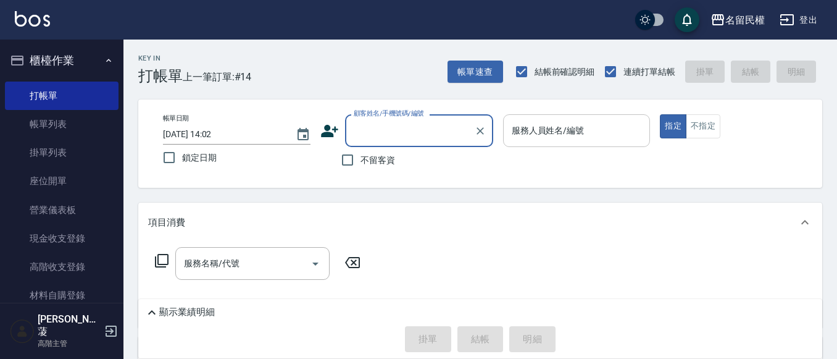
click at [539, 140] on input "服務人員姓名/編號" at bounding box center [576, 131] width 136 height 22
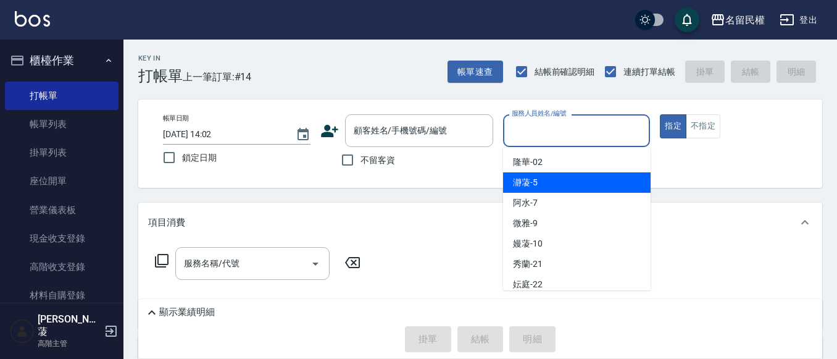
click at [523, 177] on span "瀞蓤 -5" at bounding box center [525, 182] width 25 height 13
type input "瀞蓤-5"
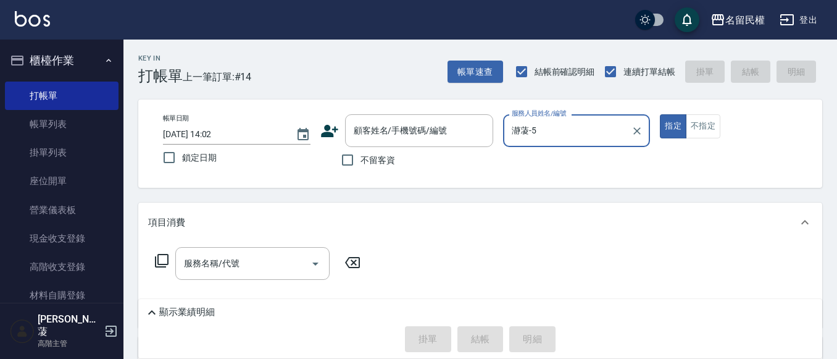
click at [361, 155] on span "不留客資" at bounding box center [377, 160] width 35 height 13
click at [360, 155] on input "不留客資" at bounding box center [347, 160] width 26 height 26
checkbox input "true"
click at [278, 257] on input "服務名稱/代號" at bounding box center [243, 263] width 125 height 22
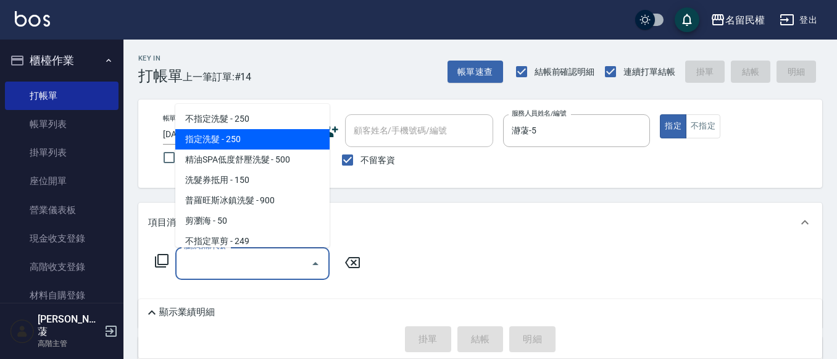
drag, startPoint x: 221, startPoint y: 133, endPoint x: 267, endPoint y: 178, distance: 64.6
click at [221, 134] on span "指定洗髮 - 250" at bounding box center [252, 139] width 154 height 20
type input "指定洗髮(102)"
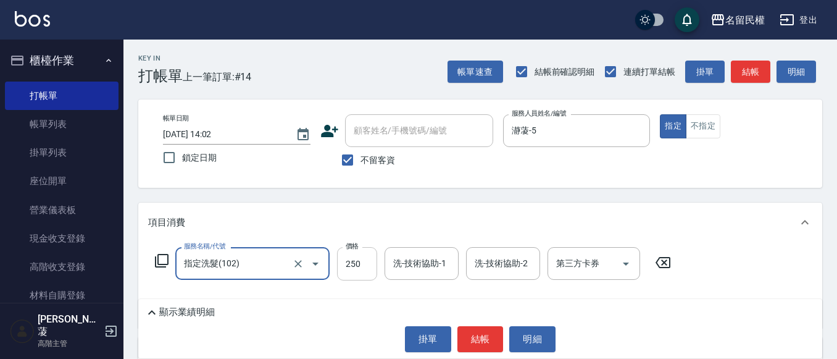
click at [370, 275] on input "250" at bounding box center [357, 263] width 40 height 33
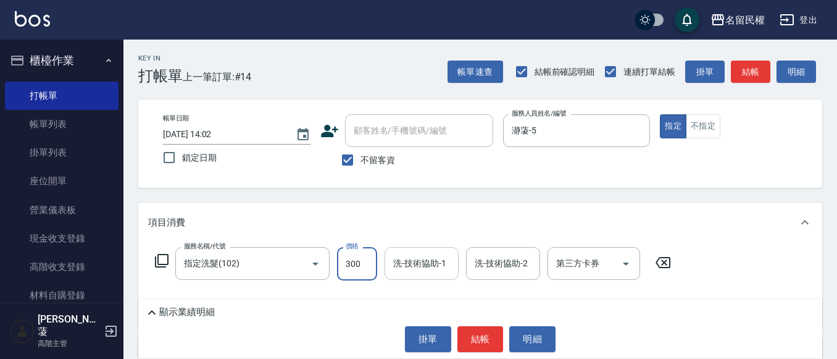
type input "300"
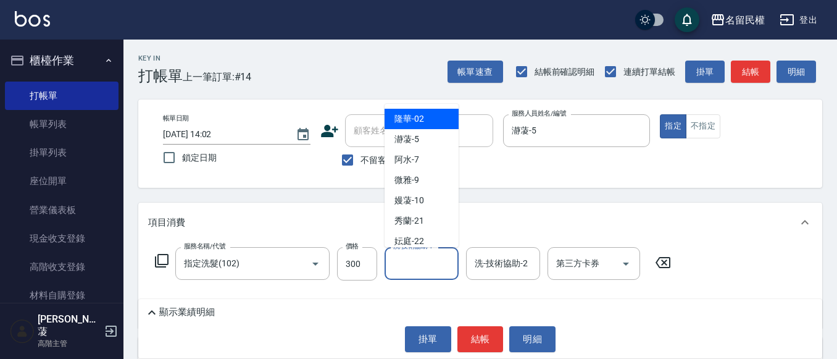
click at [407, 267] on input "洗-技術協助-1" at bounding box center [421, 263] width 63 height 22
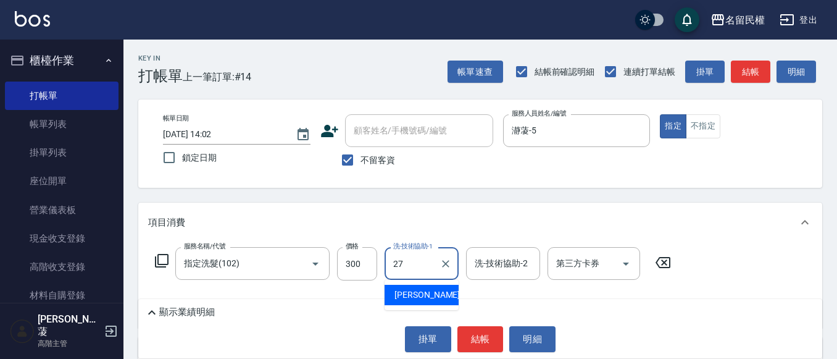
type input "[PERSON_NAME]-27"
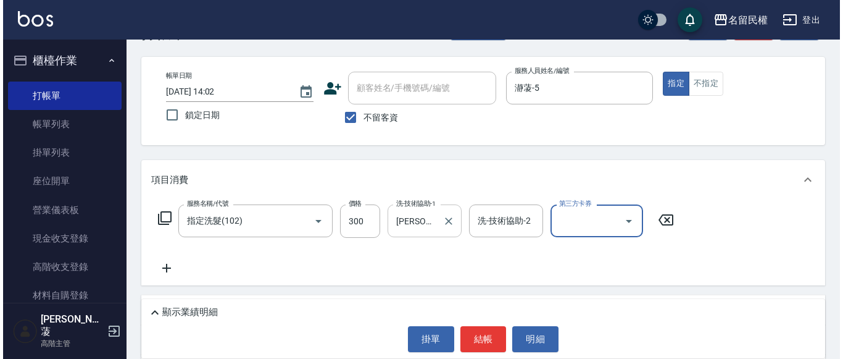
scroll to position [62, 0]
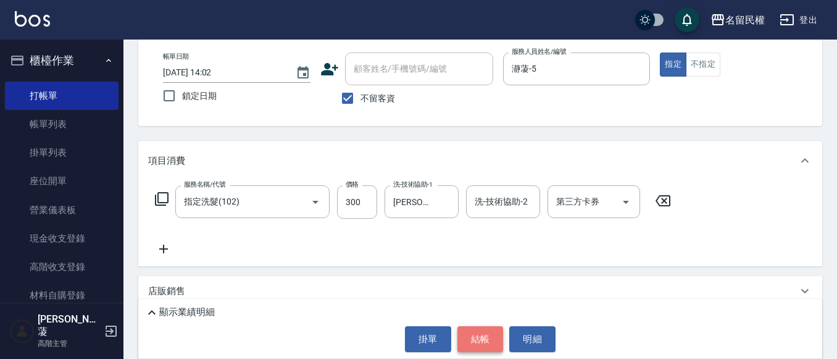
click at [475, 337] on button "結帳" at bounding box center [480, 339] width 46 height 26
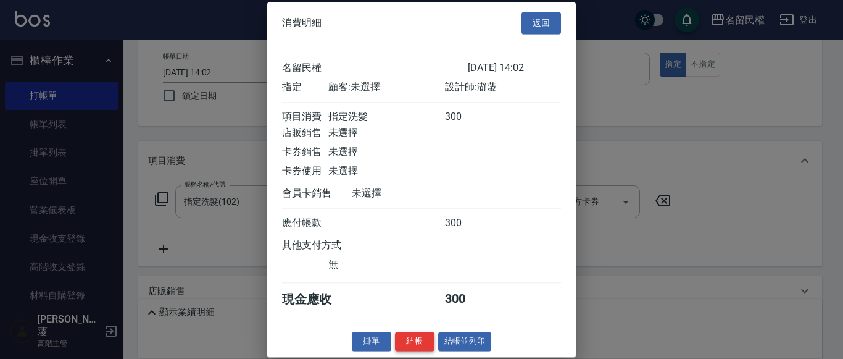
scroll to position [16, 0]
click at [407, 336] on button "結帳" at bounding box center [414, 340] width 39 height 19
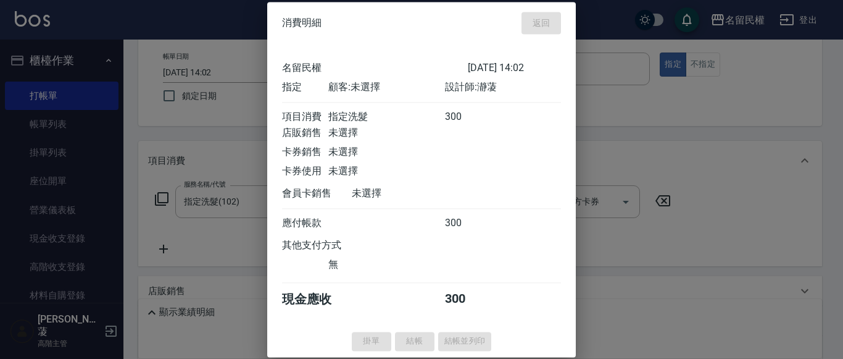
type input "[DATE] 14:40"
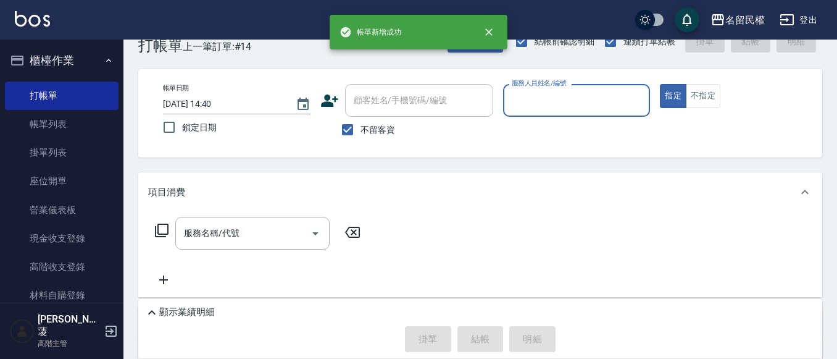
scroll to position [0, 0]
